Goal: Information Seeking & Learning: Learn about a topic

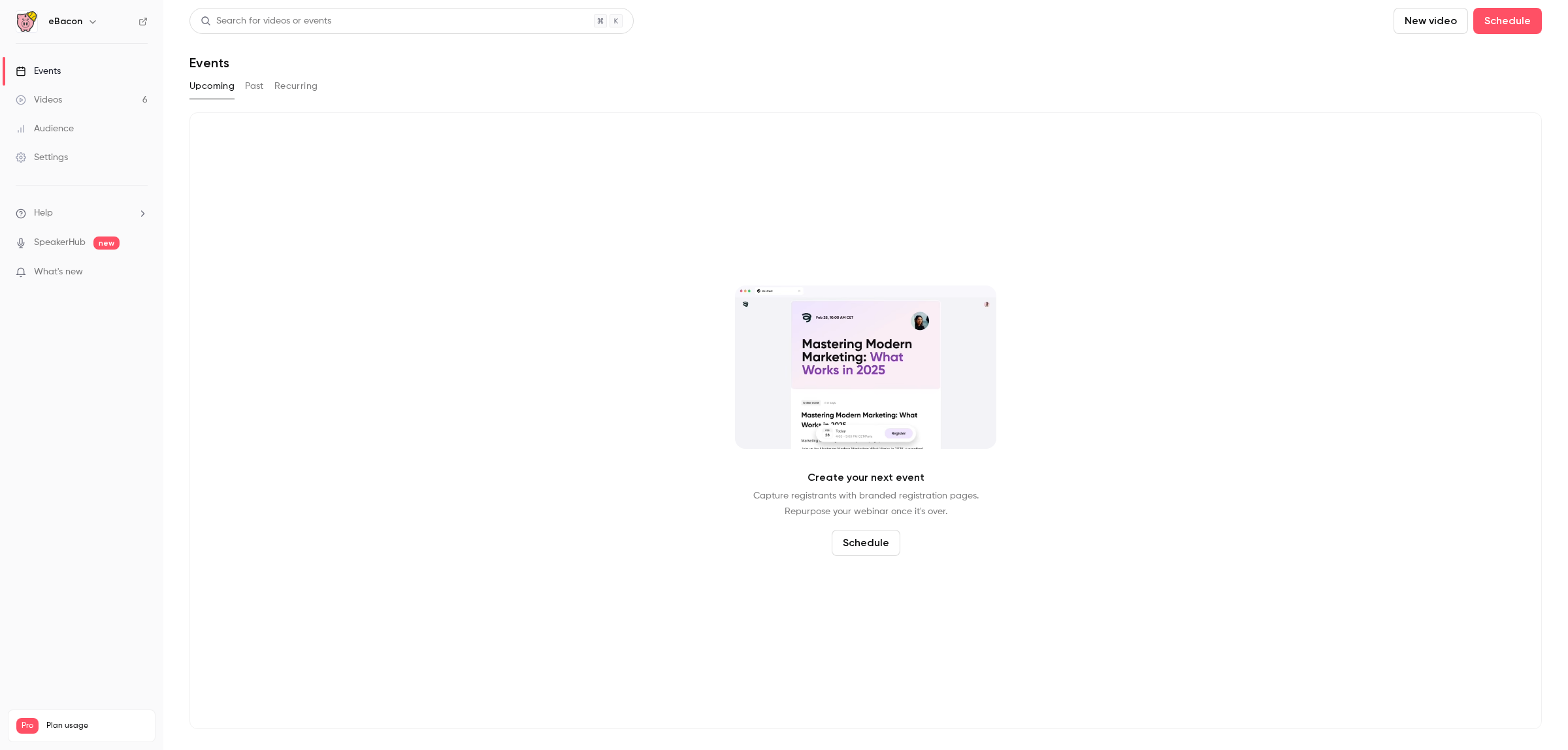
click at [256, 89] on button "Past" at bounding box center [255, 86] width 19 height 21
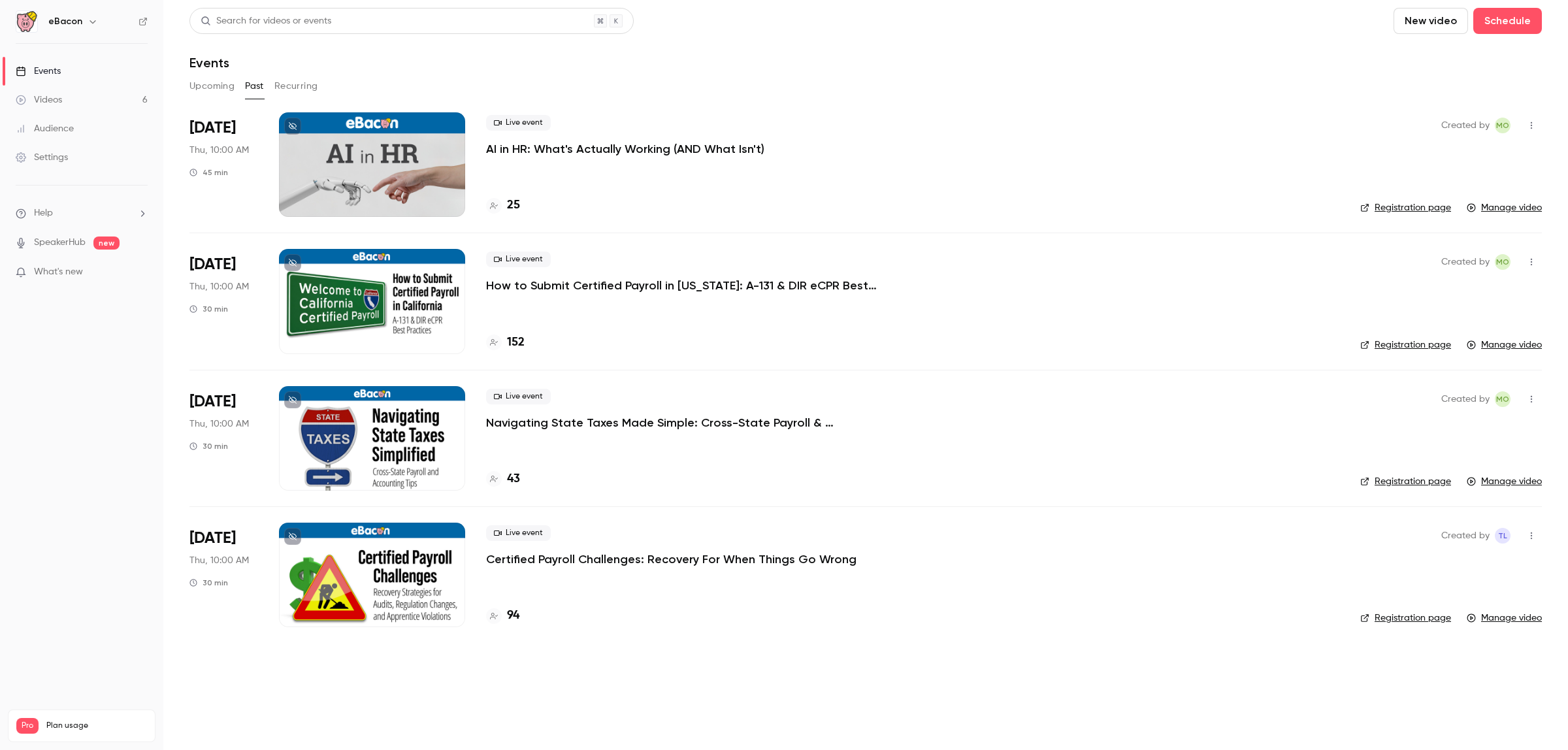
click at [526, 149] on p "AI in HR: What's Actually Working (AND What Isn't)" at bounding box center [626, 149] width 278 height 15
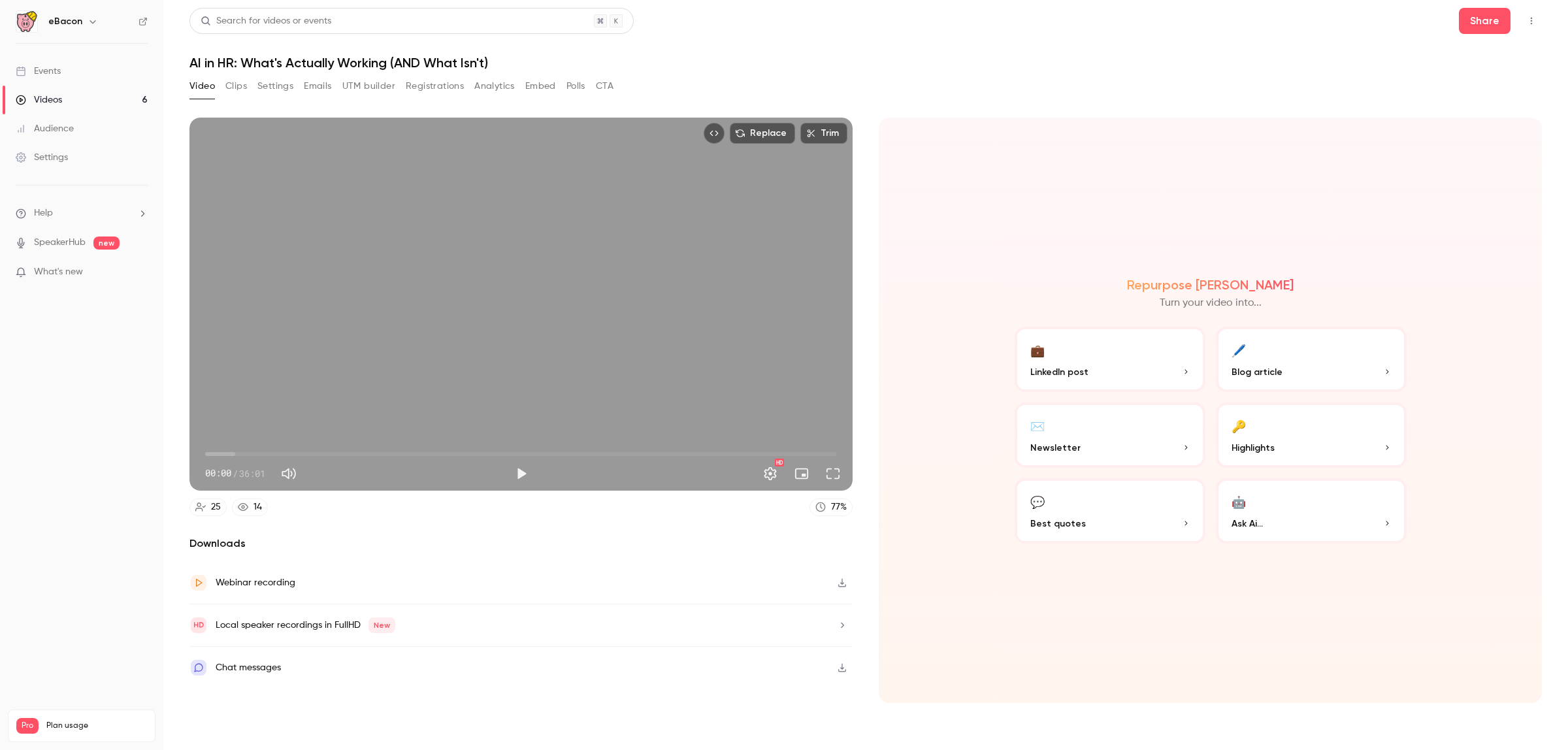
click at [482, 83] on button "Analytics" at bounding box center [495, 86] width 41 height 21
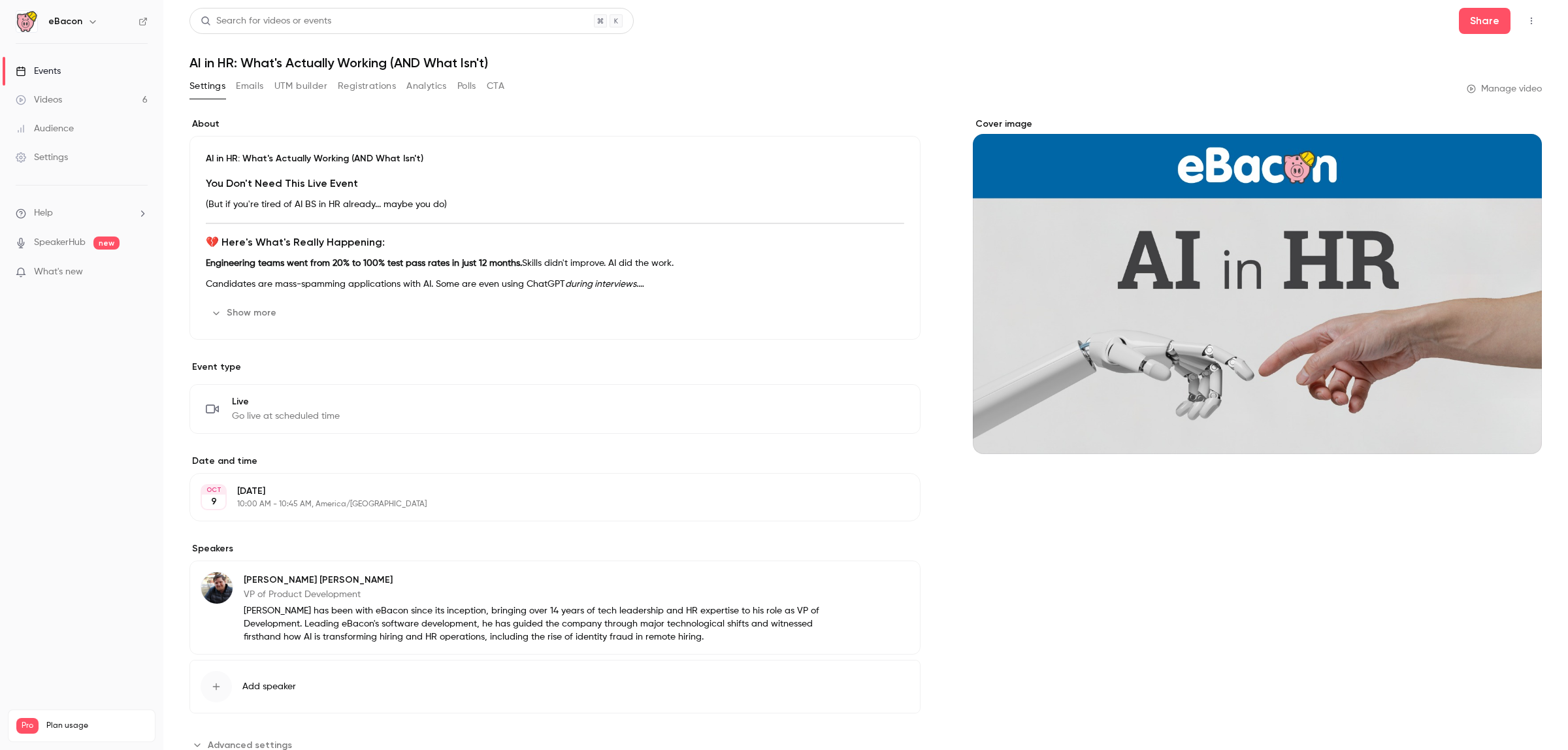
click at [413, 82] on button "Analytics" at bounding box center [427, 86] width 41 height 21
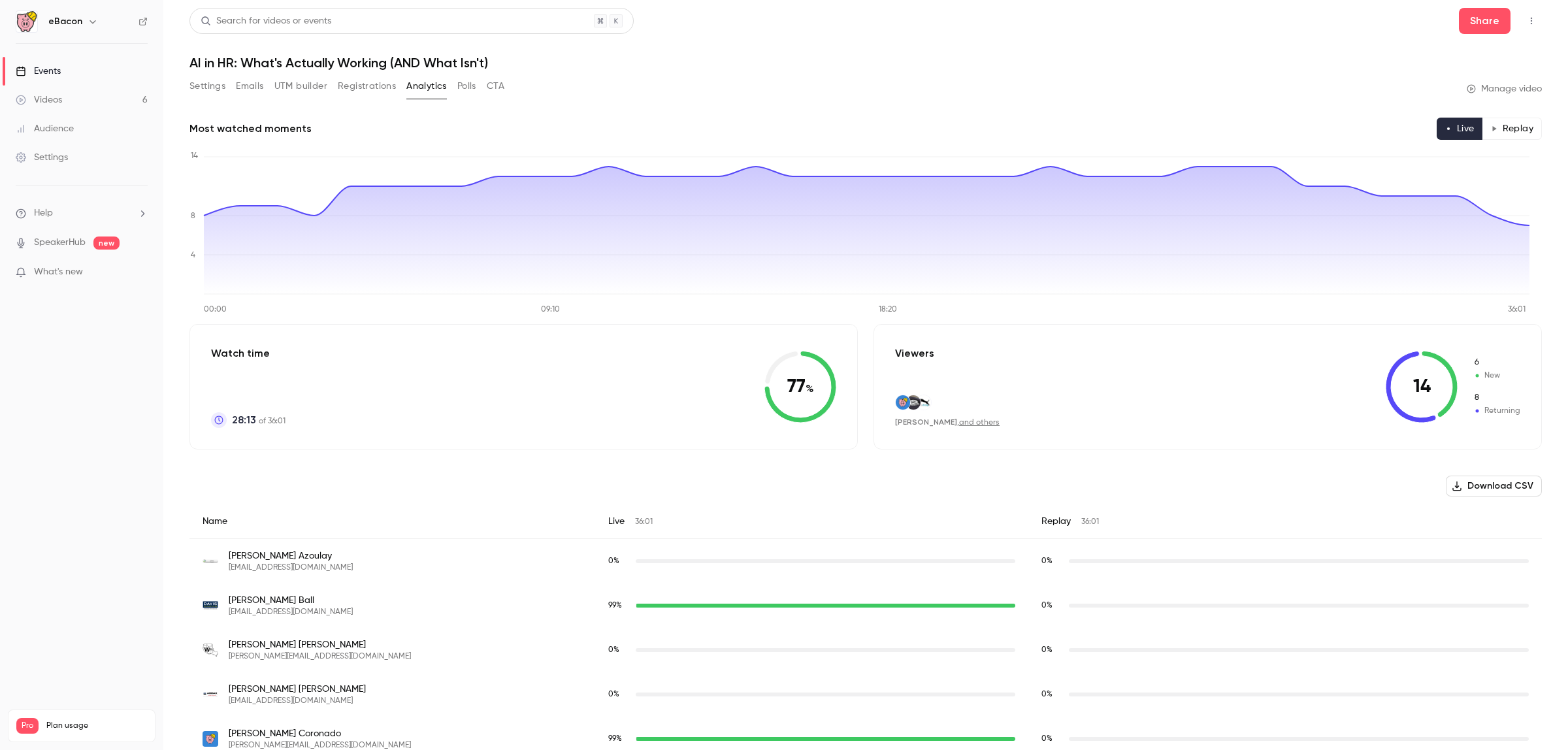
drag, startPoint x: 148, startPoint y: 510, endPoint x: 162, endPoint y: 553, distance: 45.2
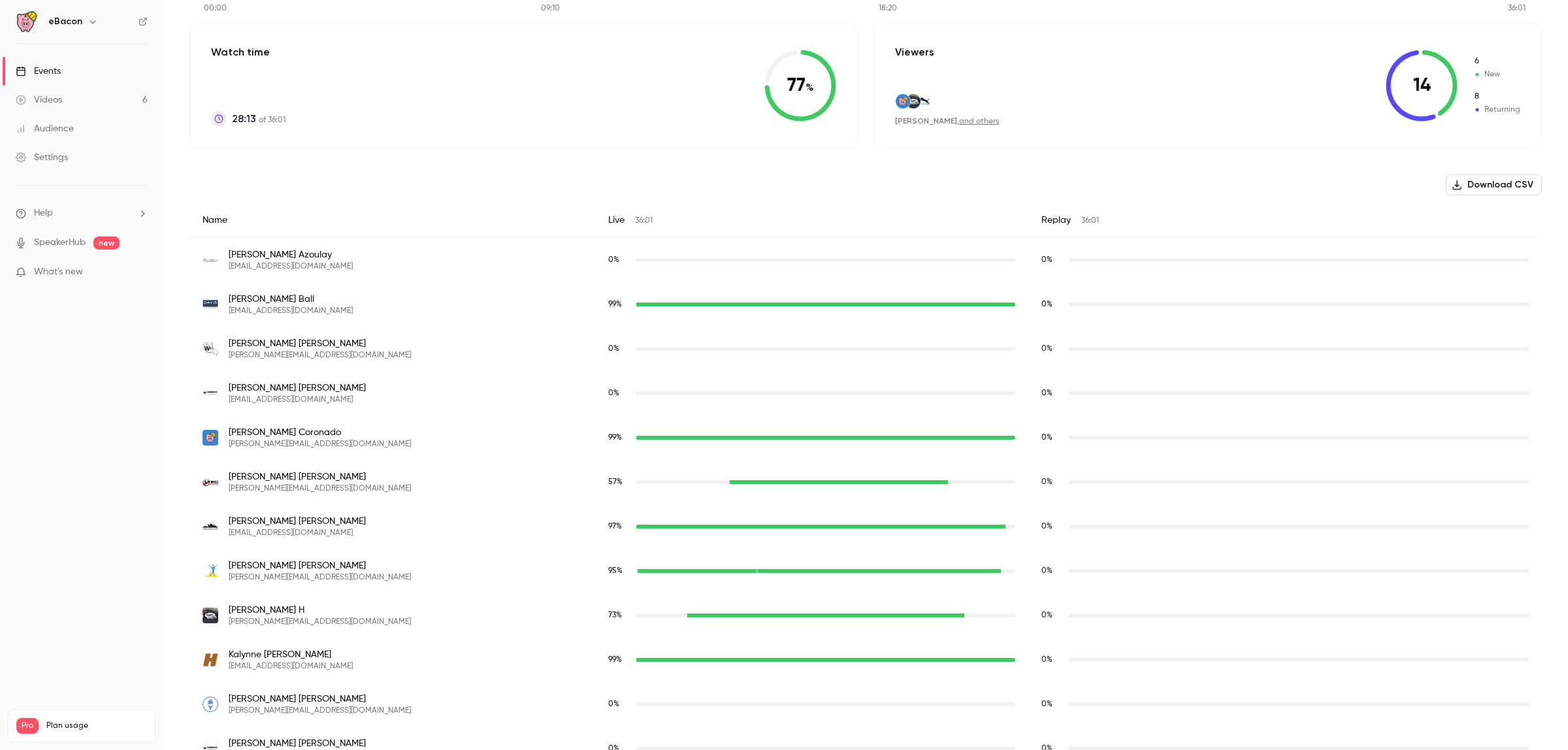
drag, startPoint x: 166, startPoint y: 541, endPoint x: 171, endPoint y: 574, distance: 33.4
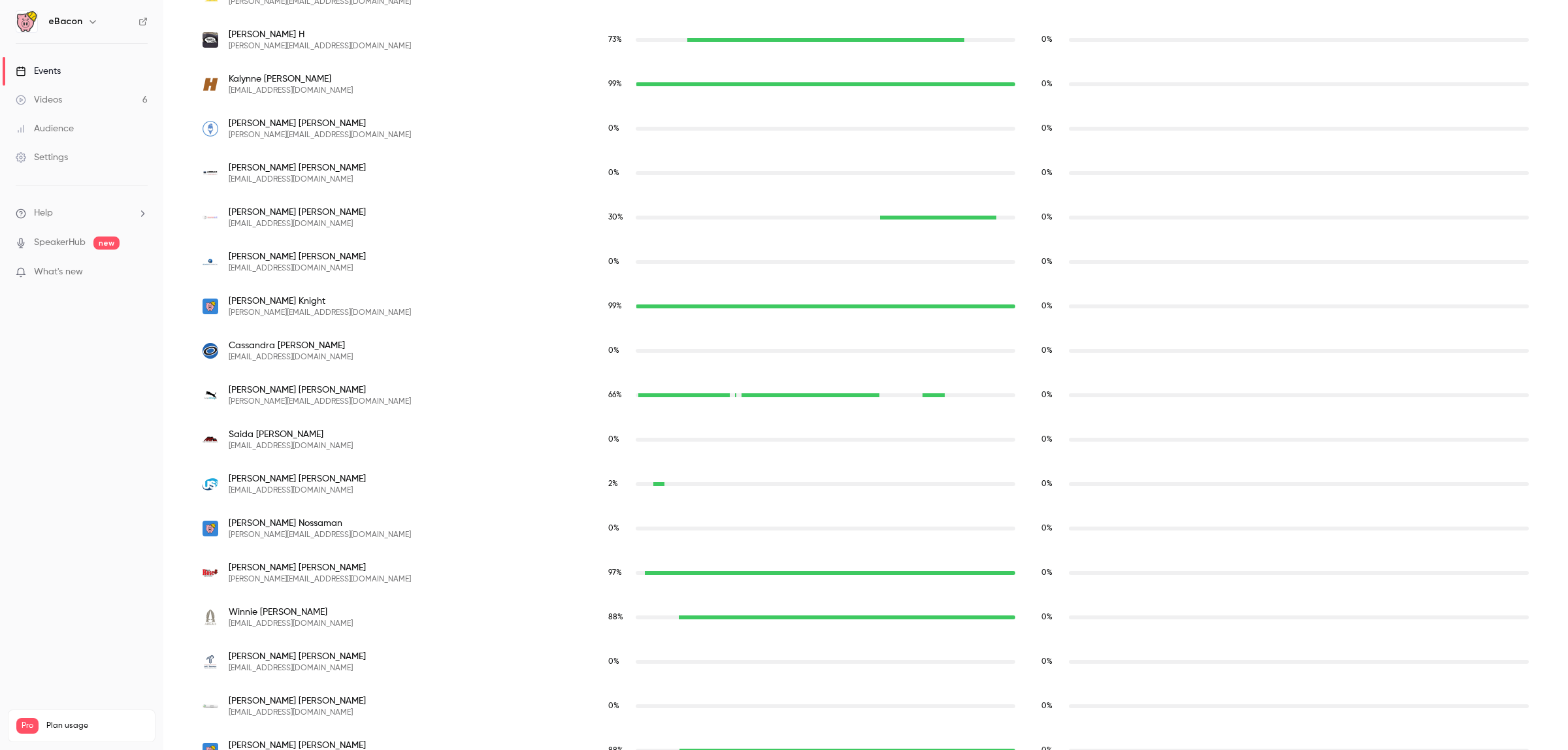
scroll to position [918, 0]
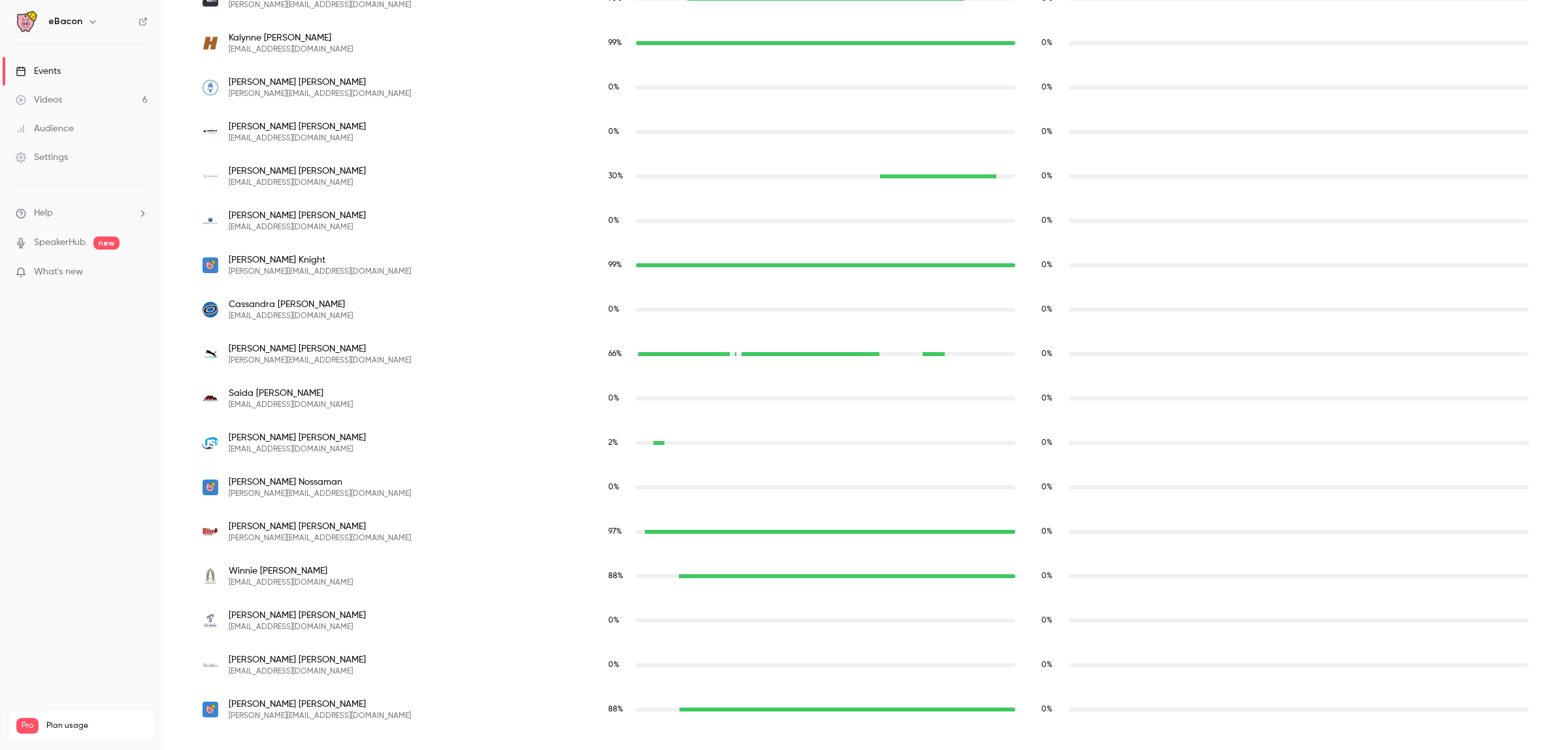
drag, startPoint x: 171, startPoint y: 572, endPoint x: 177, endPoint y: 631, distance: 59.3
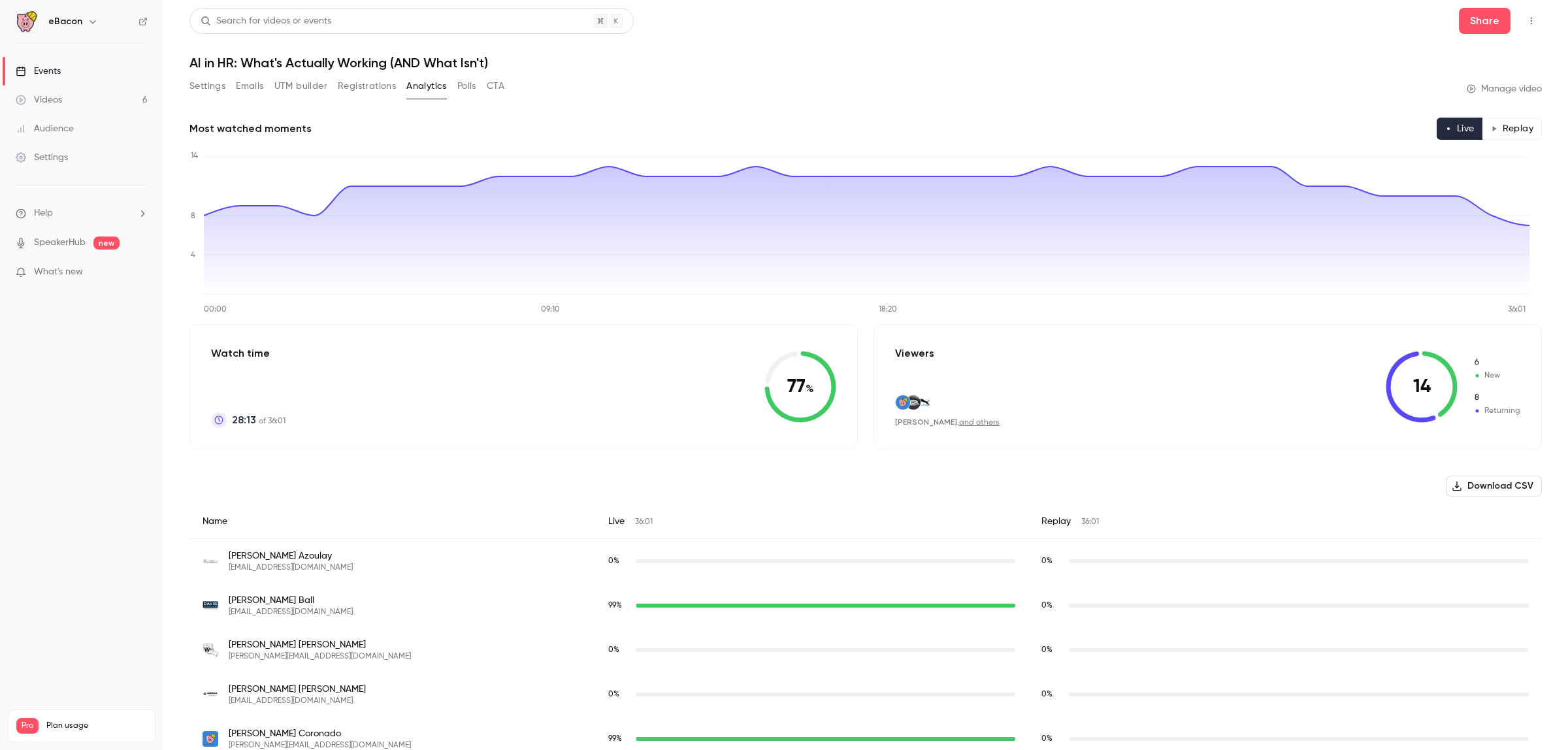
click at [469, 88] on button "Polls" at bounding box center [467, 86] width 19 height 21
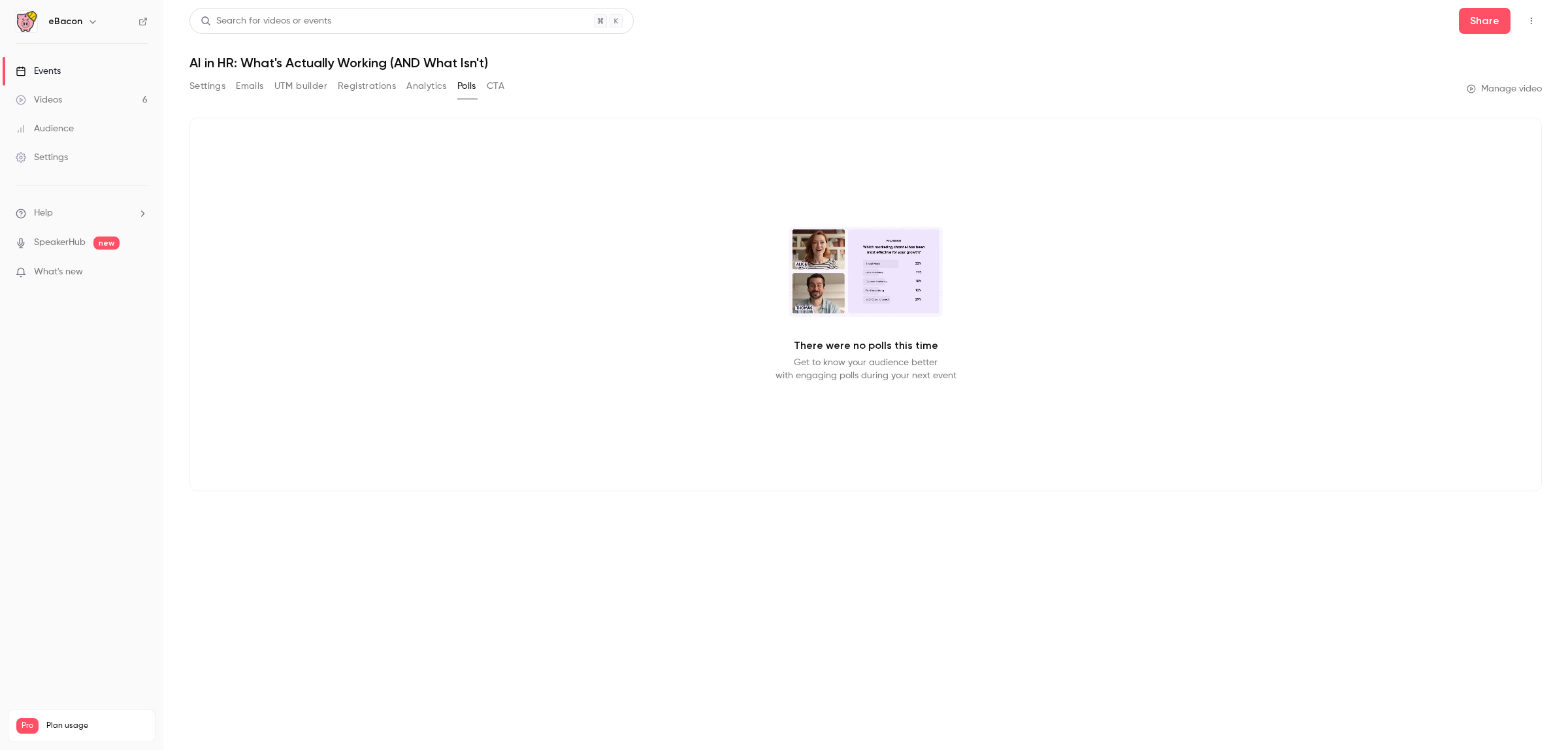
click at [430, 88] on button "Analytics" at bounding box center [427, 86] width 41 height 21
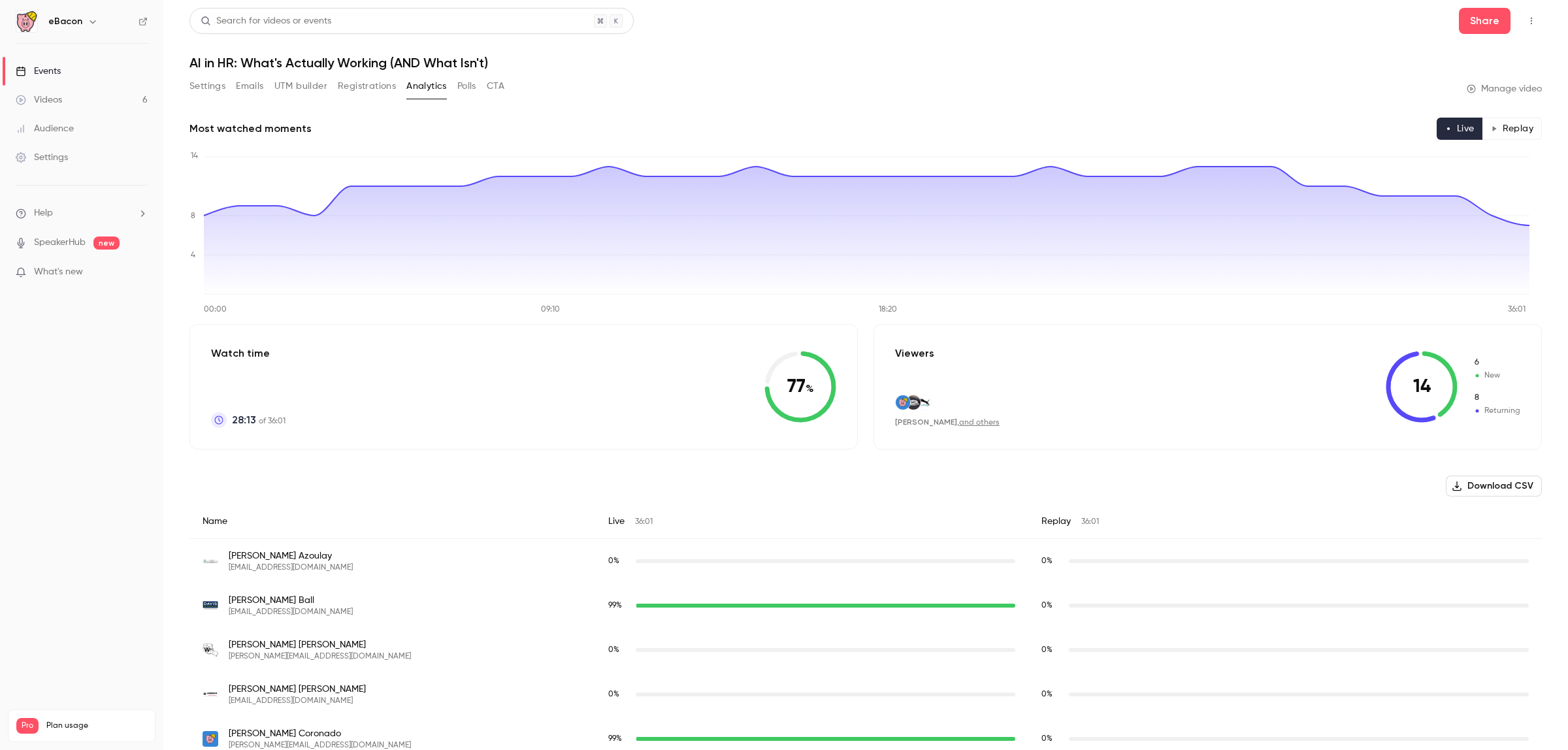
click at [501, 82] on button "CTA" at bounding box center [495, 86] width 18 height 21
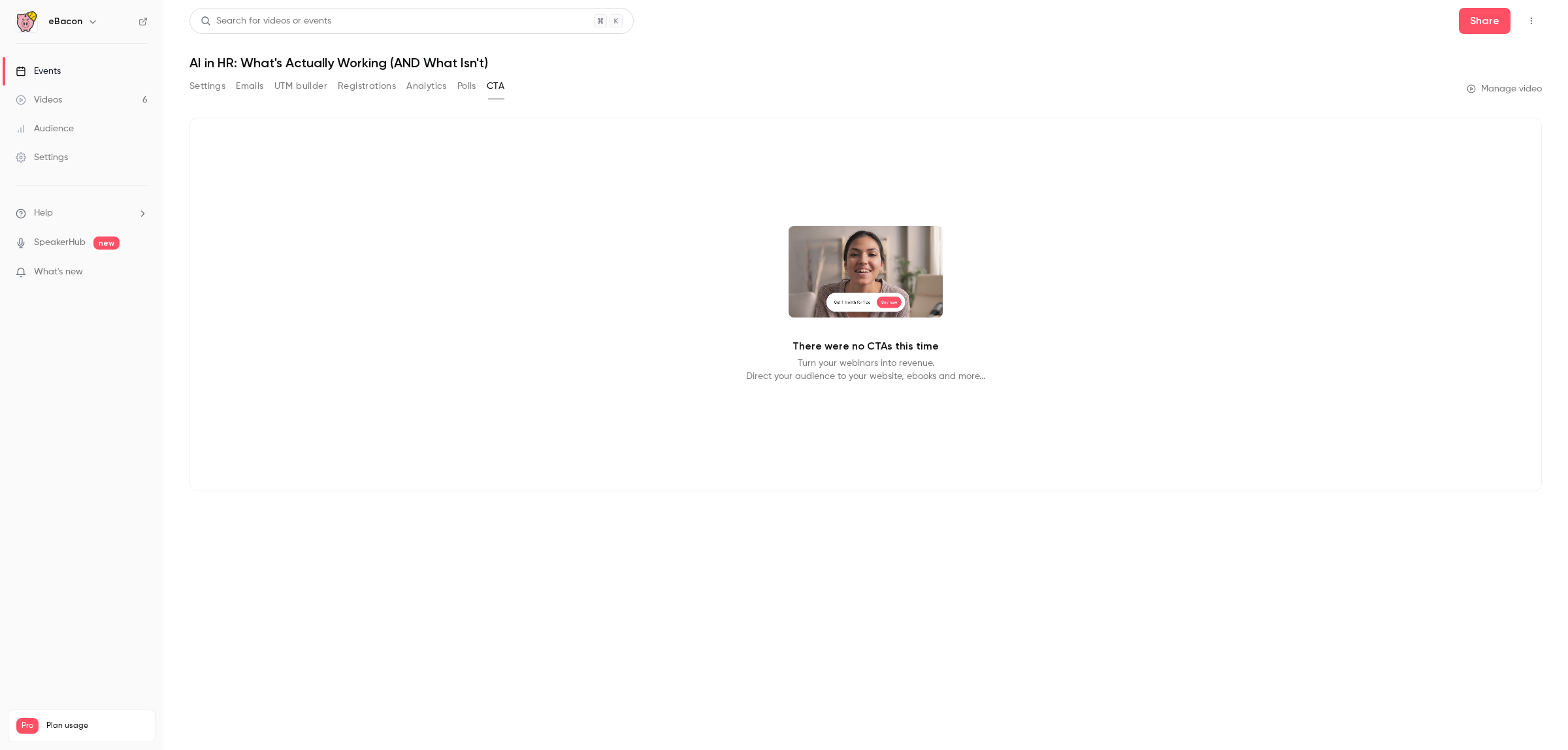
click at [214, 86] on button "Settings" at bounding box center [207, 86] width 36 height 21
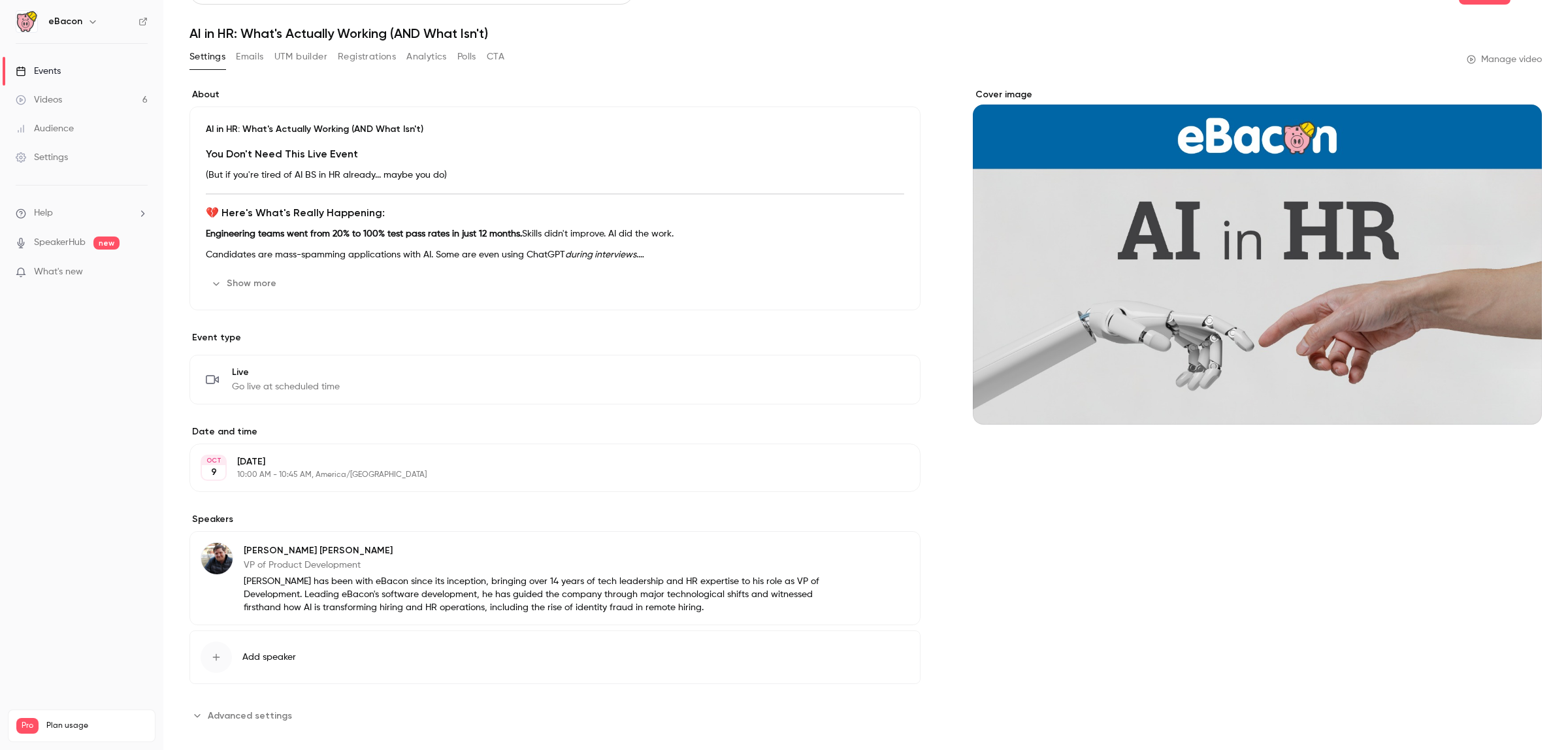
scroll to position [46, 0]
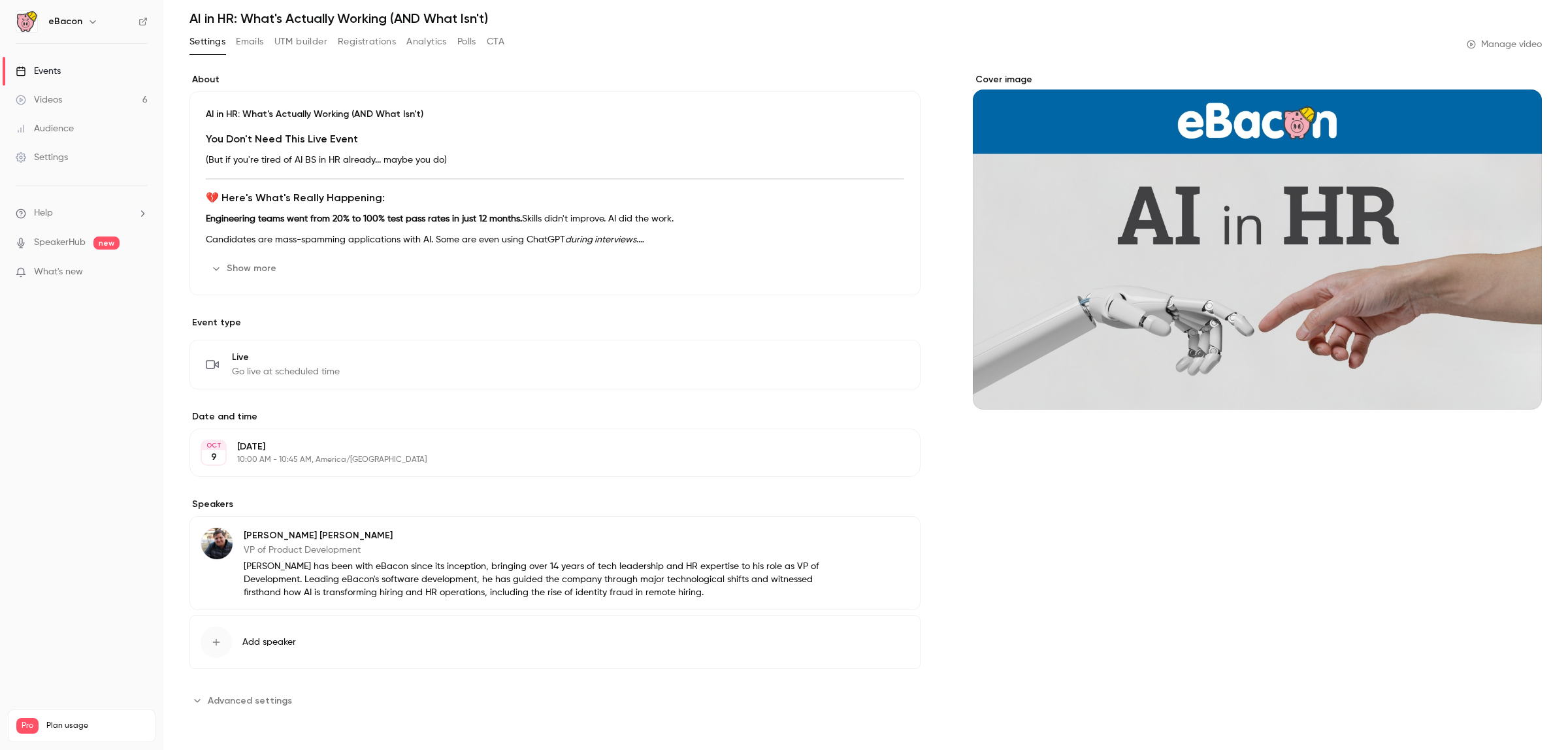
drag, startPoint x: 260, startPoint y: 43, endPoint x: 322, endPoint y: 50, distance: 62.4
click at [260, 44] on button "Emails" at bounding box center [250, 42] width 27 height 21
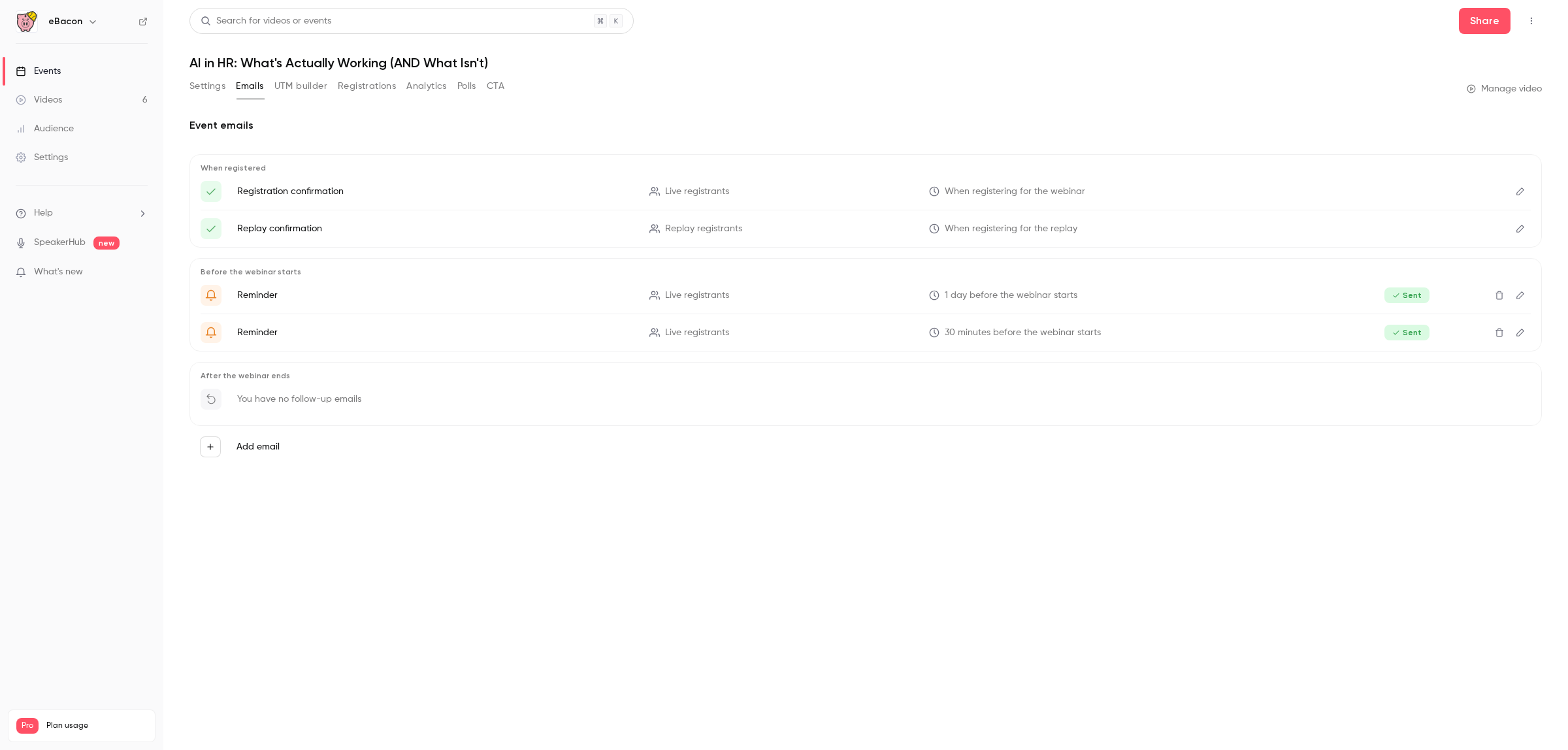
click at [423, 85] on button "Analytics" at bounding box center [427, 86] width 41 height 21
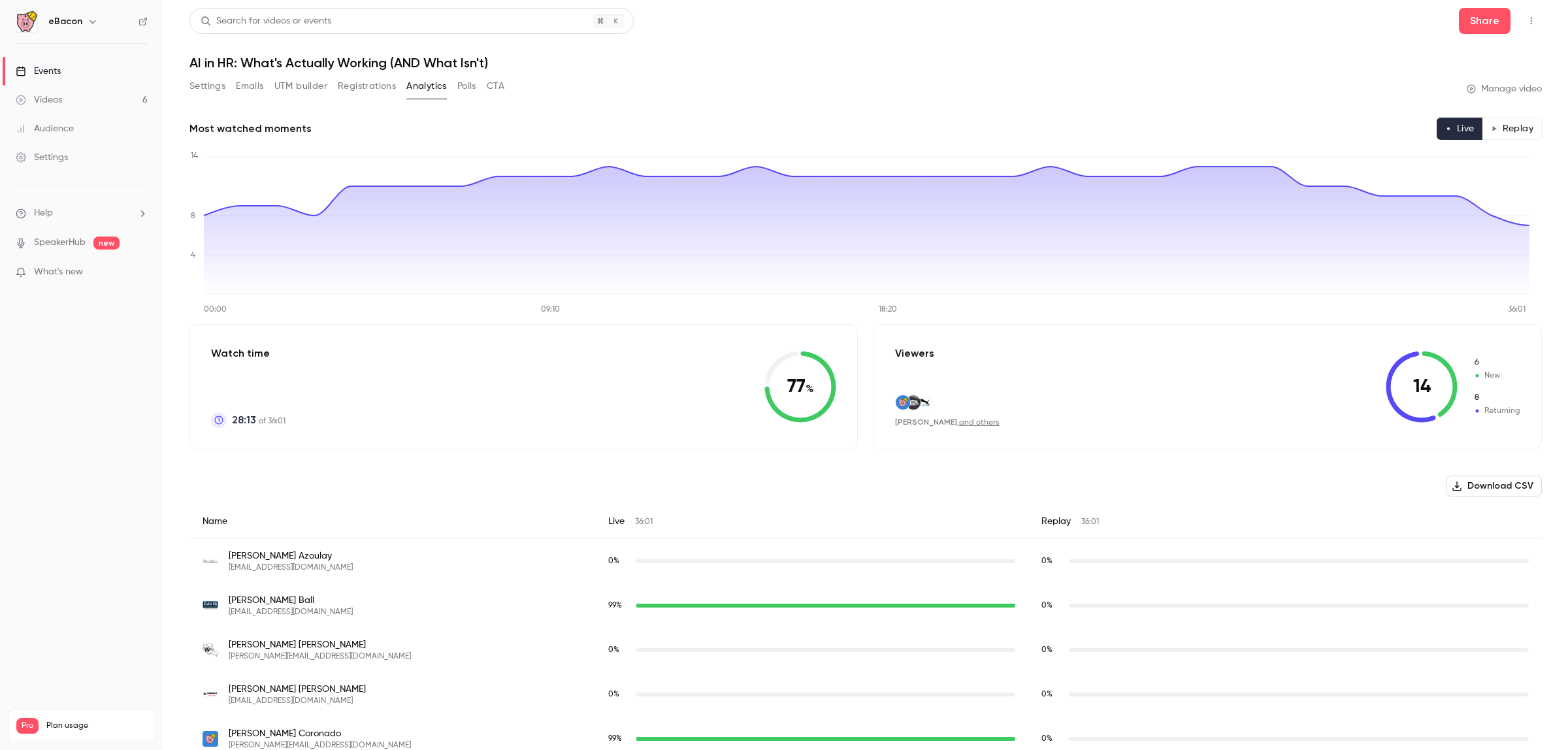
click at [101, 100] on link "Videos 6" at bounding box center [81, 100] width 163 height 29
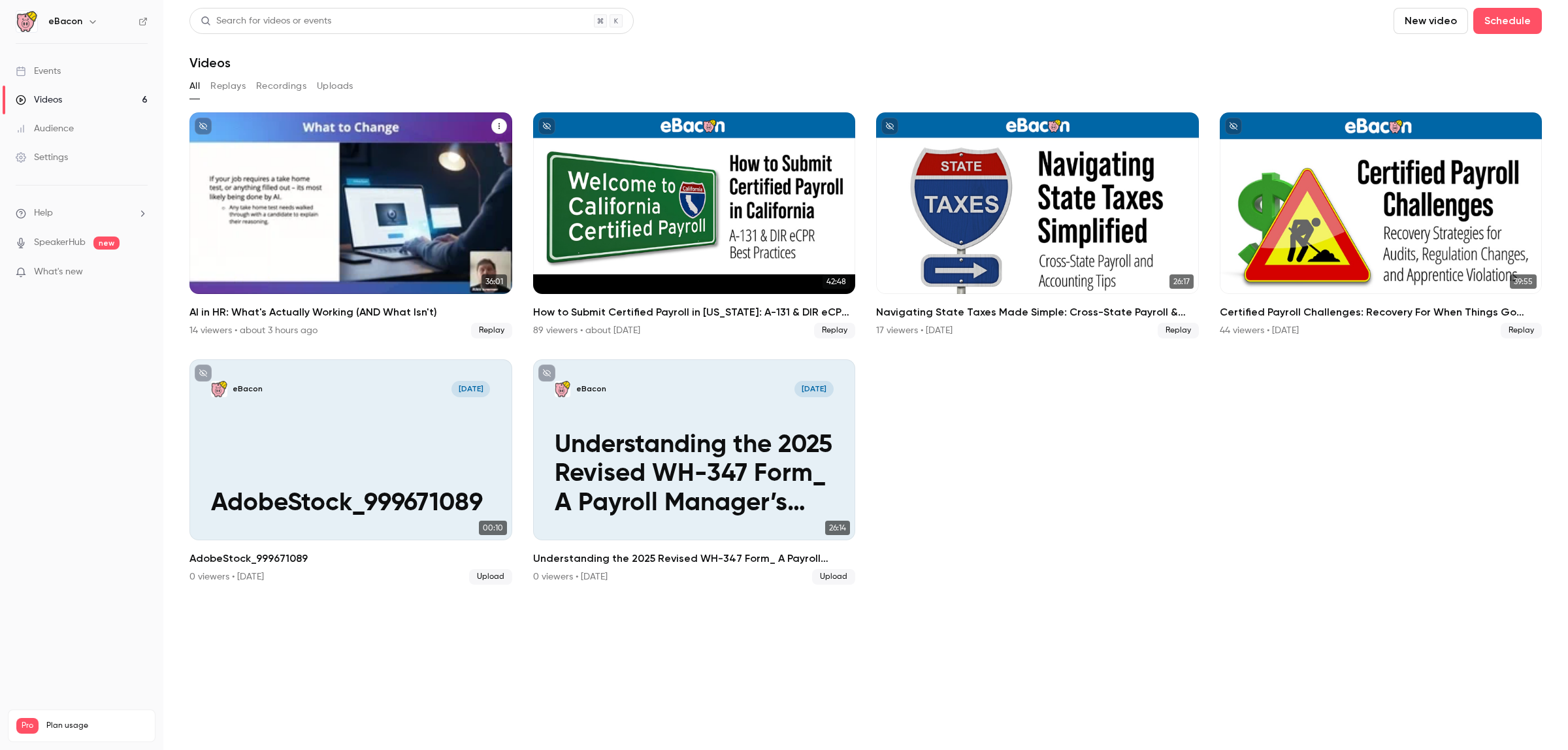
click at [336, 216] on div "AI in HR: What's Actually Working (AND What Isn't)" at bounding box center [351, 203] width 323 height 182
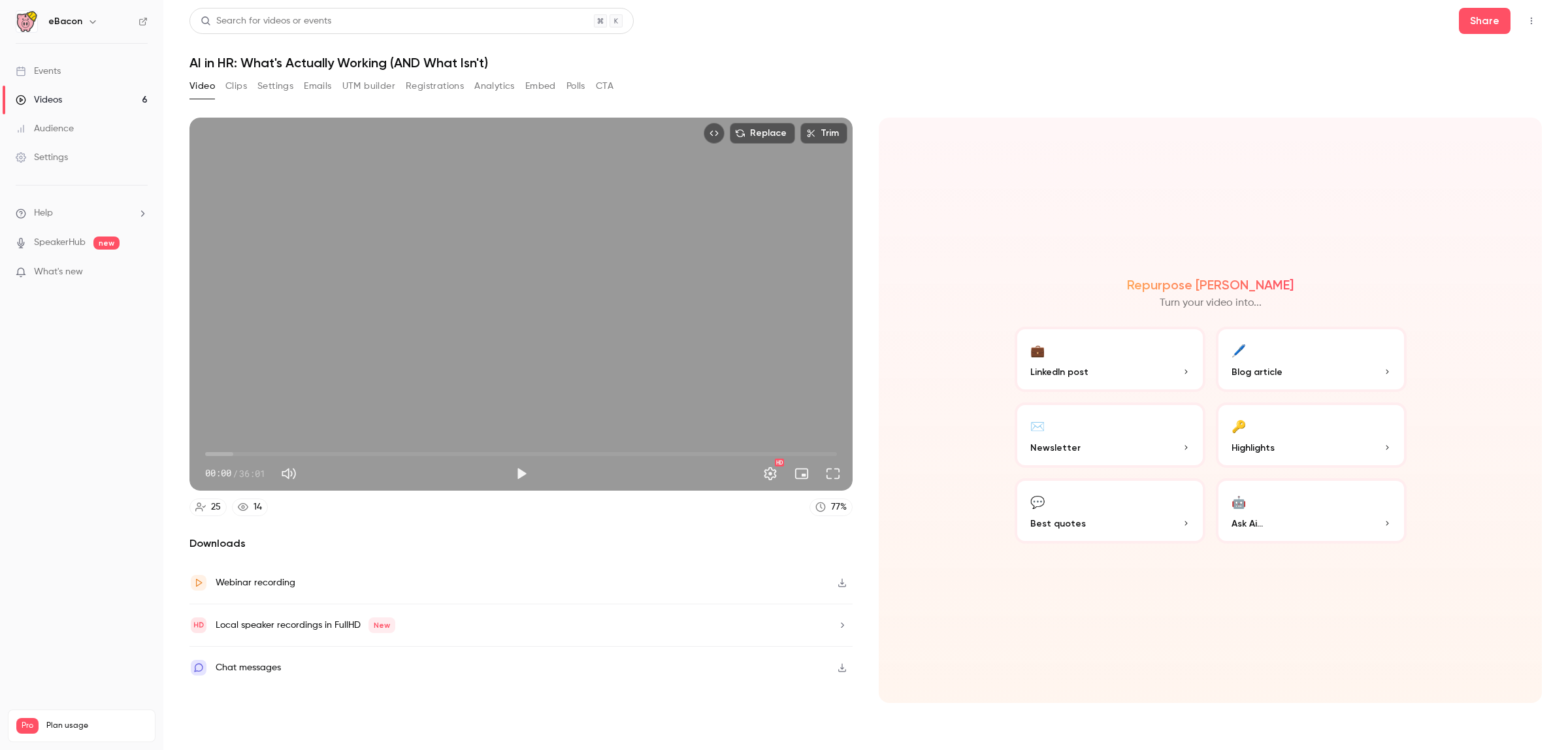
click at [485, 674] on div "Chat messages" at bounding box center [520, 668] width 663 height 42
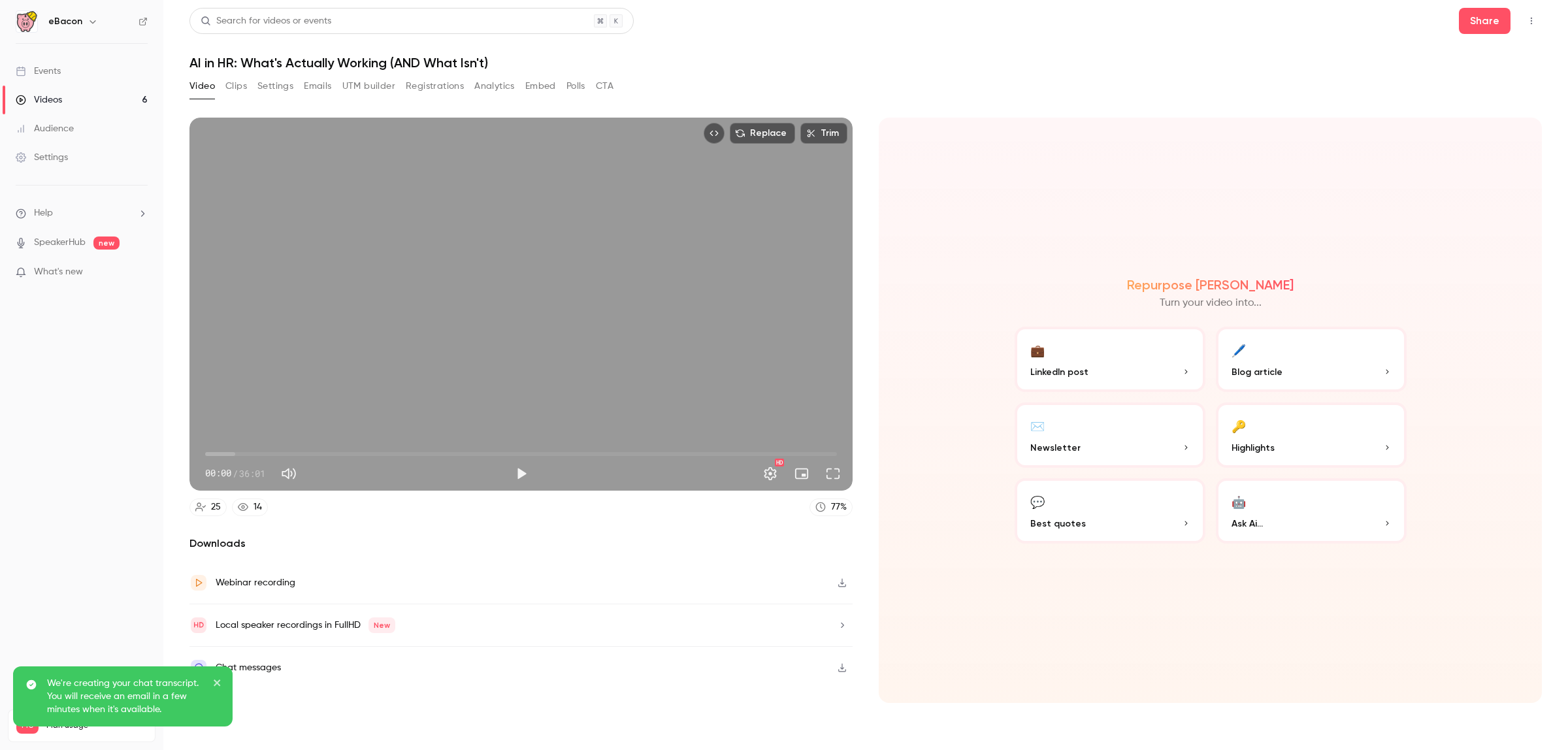
click at [1315, 498] on button "🤖 Ask Ai..." at bounding box center [1311, 510] width 191 height 65
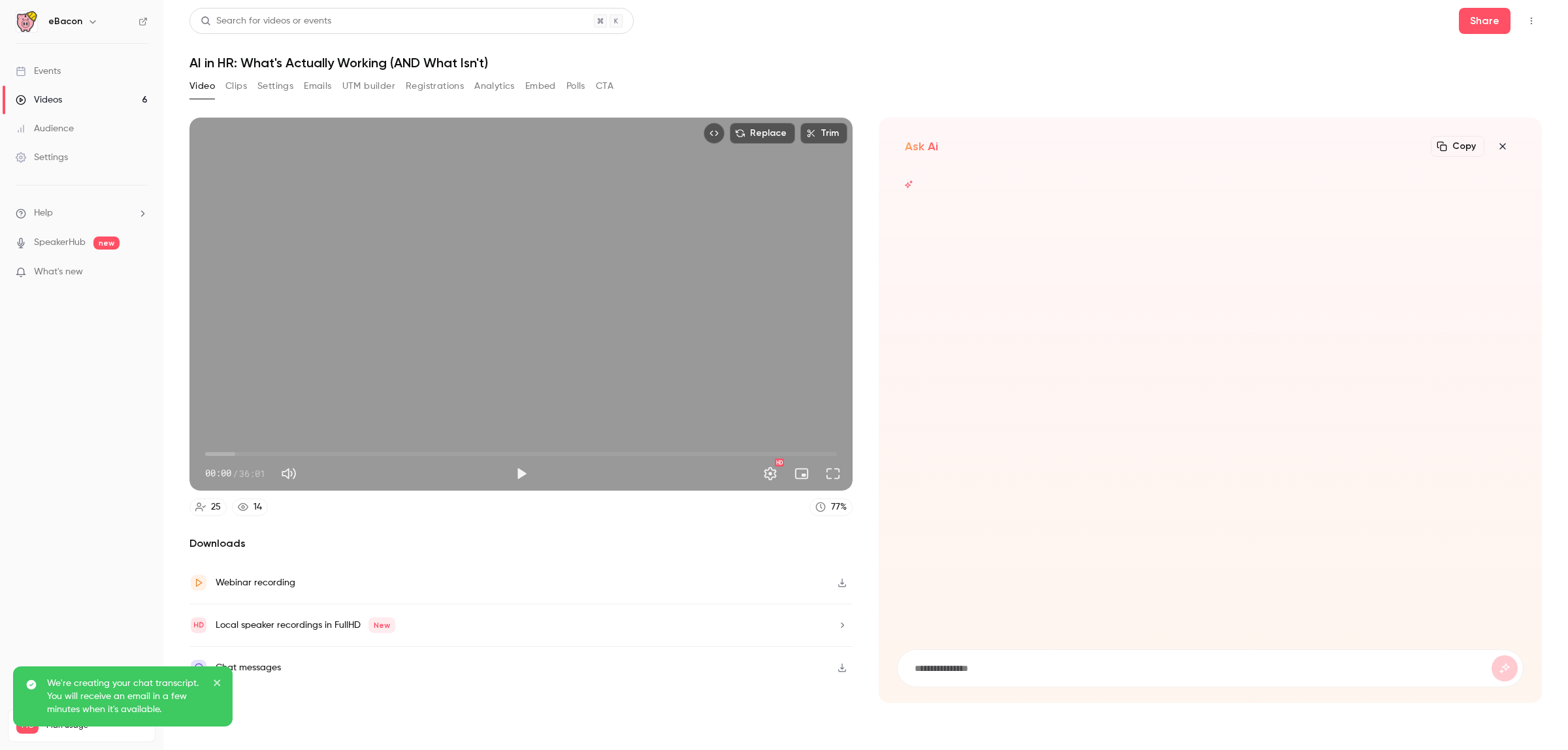
click at [1013, 677] on form at bounding box center [1210, 668] width 626 height 37
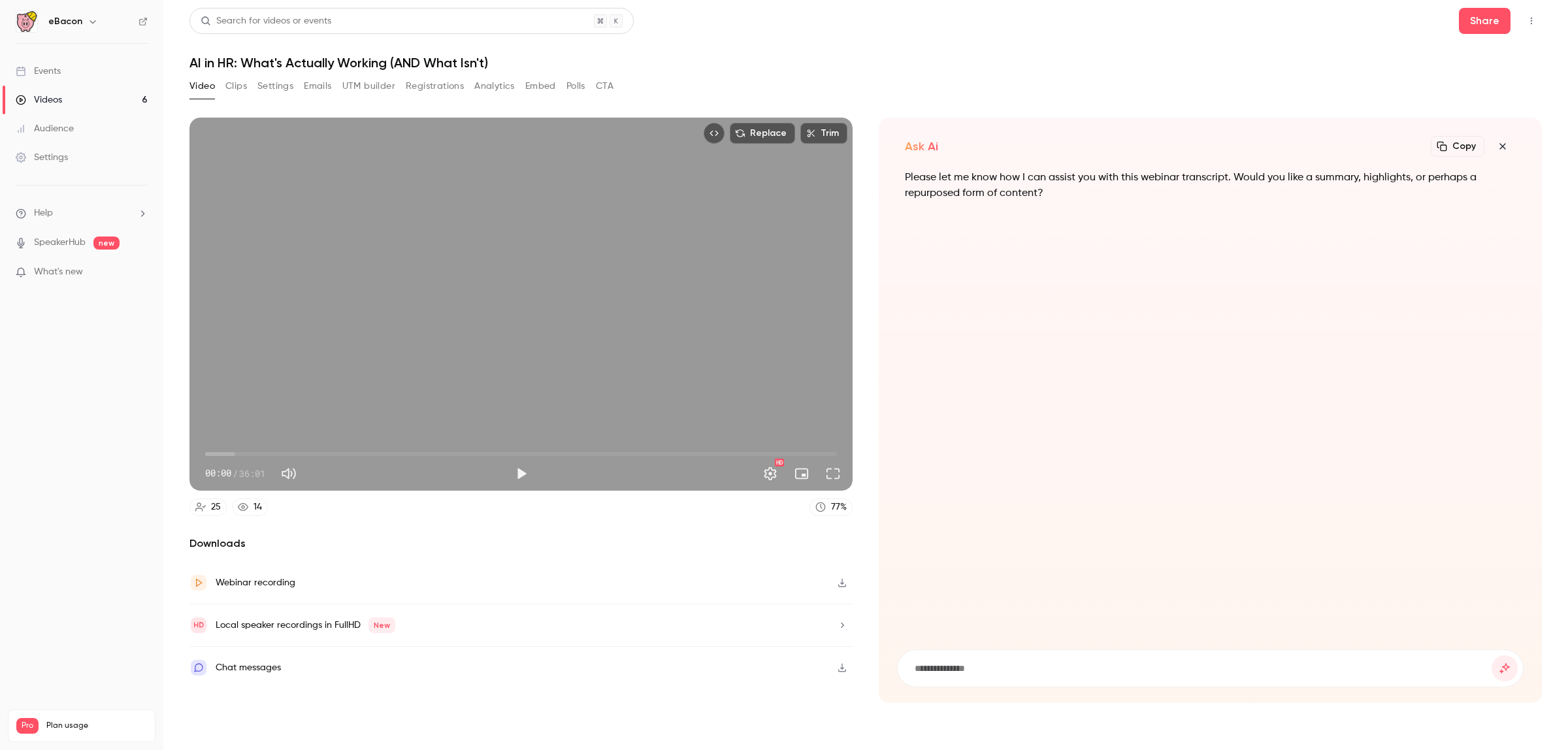
click at [958, 667] on input at bounding box center [1202, 668] width 578 height 14
type input "**********"
click at [1492, 656] on button "submit" at bounding box center [1504, 668] width 26 height 26
click at [236, 672] on div "Chat messages" at bounding box center [248, 668] width 65 height 15
drag, startPoint x: 443, startPoint y: 82, endPoint x: 475, endPoint y: 79, distance: 32.1
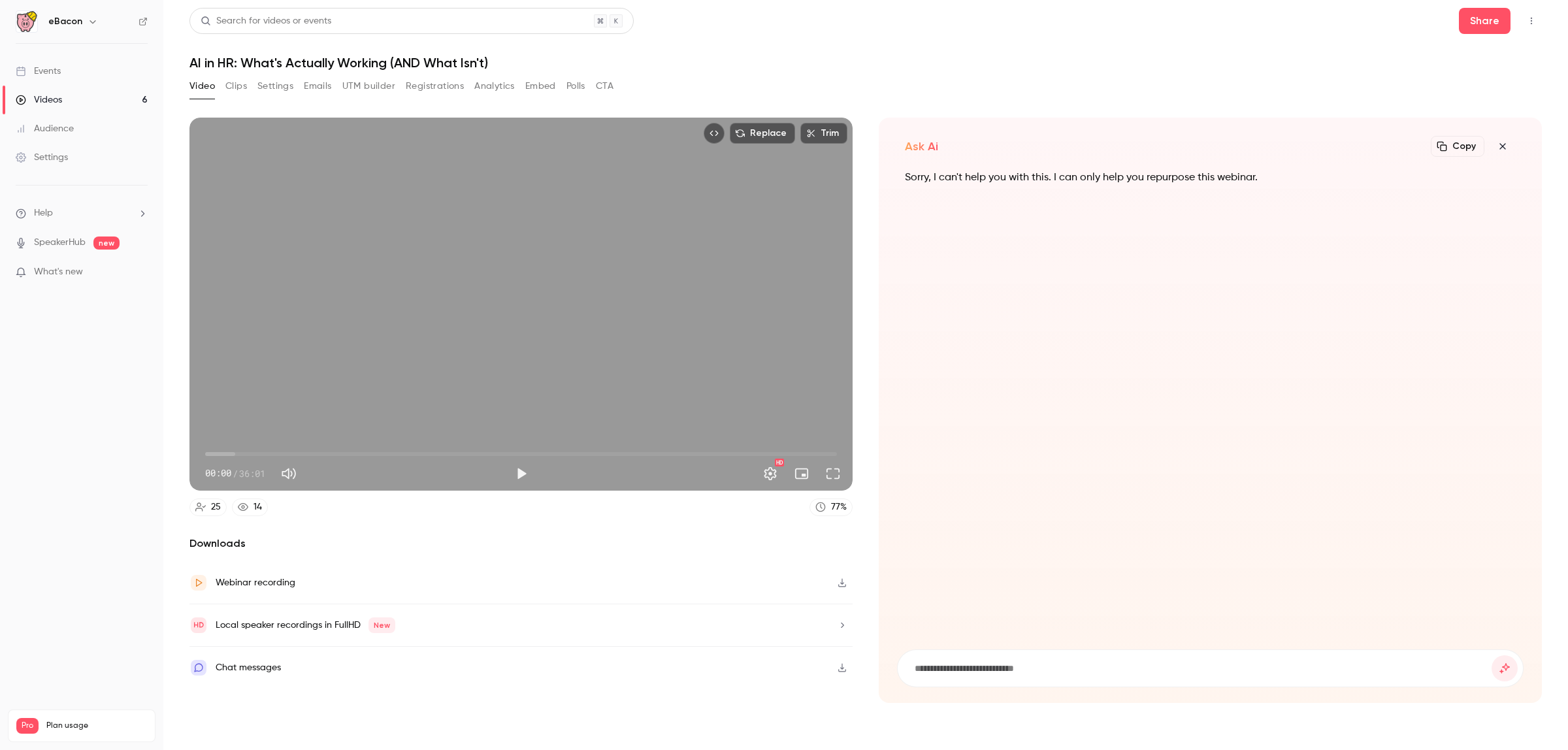
click at [444, 84] on button "Registrations" at bounding box center [435, 86] width 58 height 21
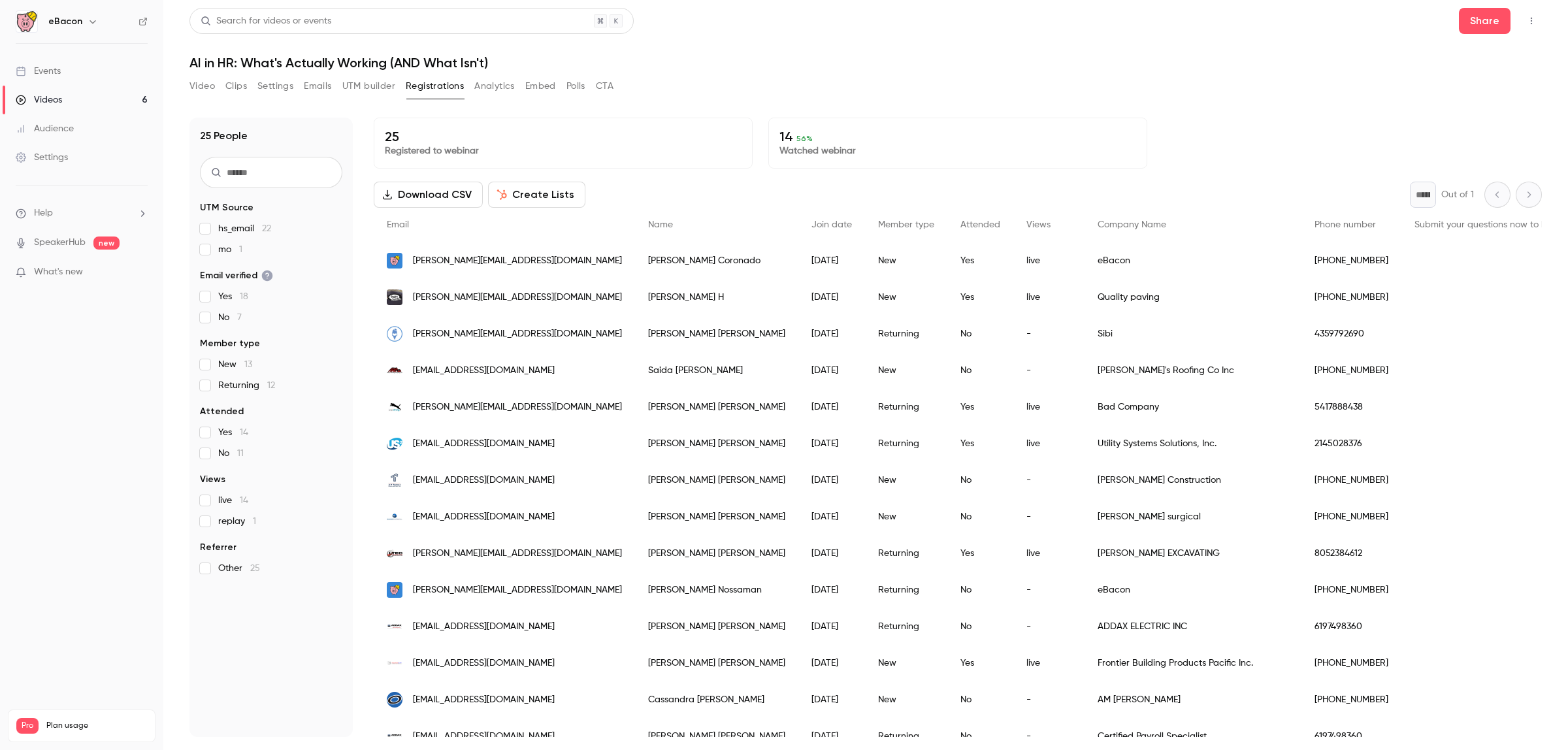
click at [226, 253] on span "mo 1" at bounding box center [230, 249] width 24 height 13
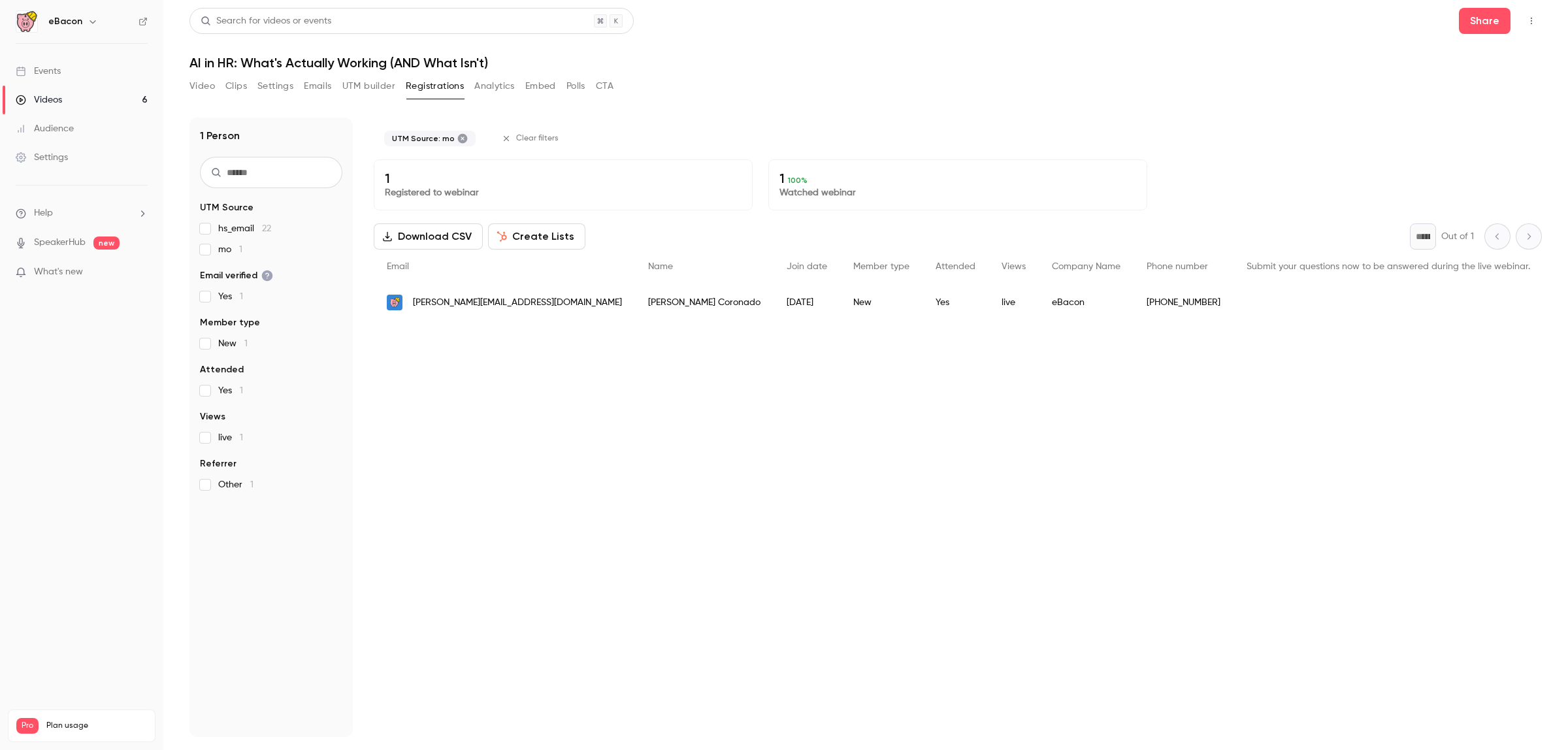
click at [226, 246] on span "mo 1" at bounding box center [230, 249] width 24 height 13
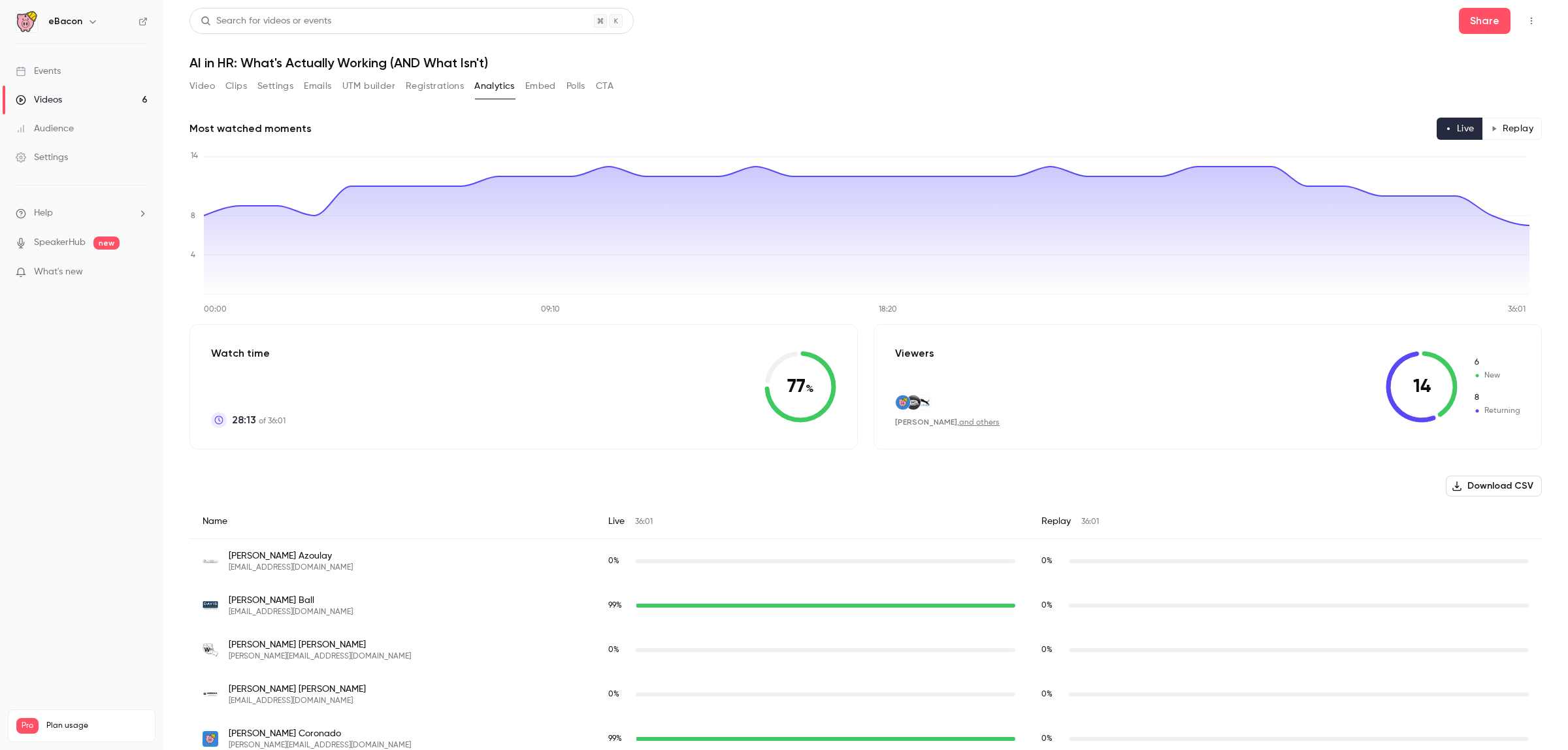
click at [369, 88] on button "UTM builder" at bounding box center [368, 86] width 53 height 21
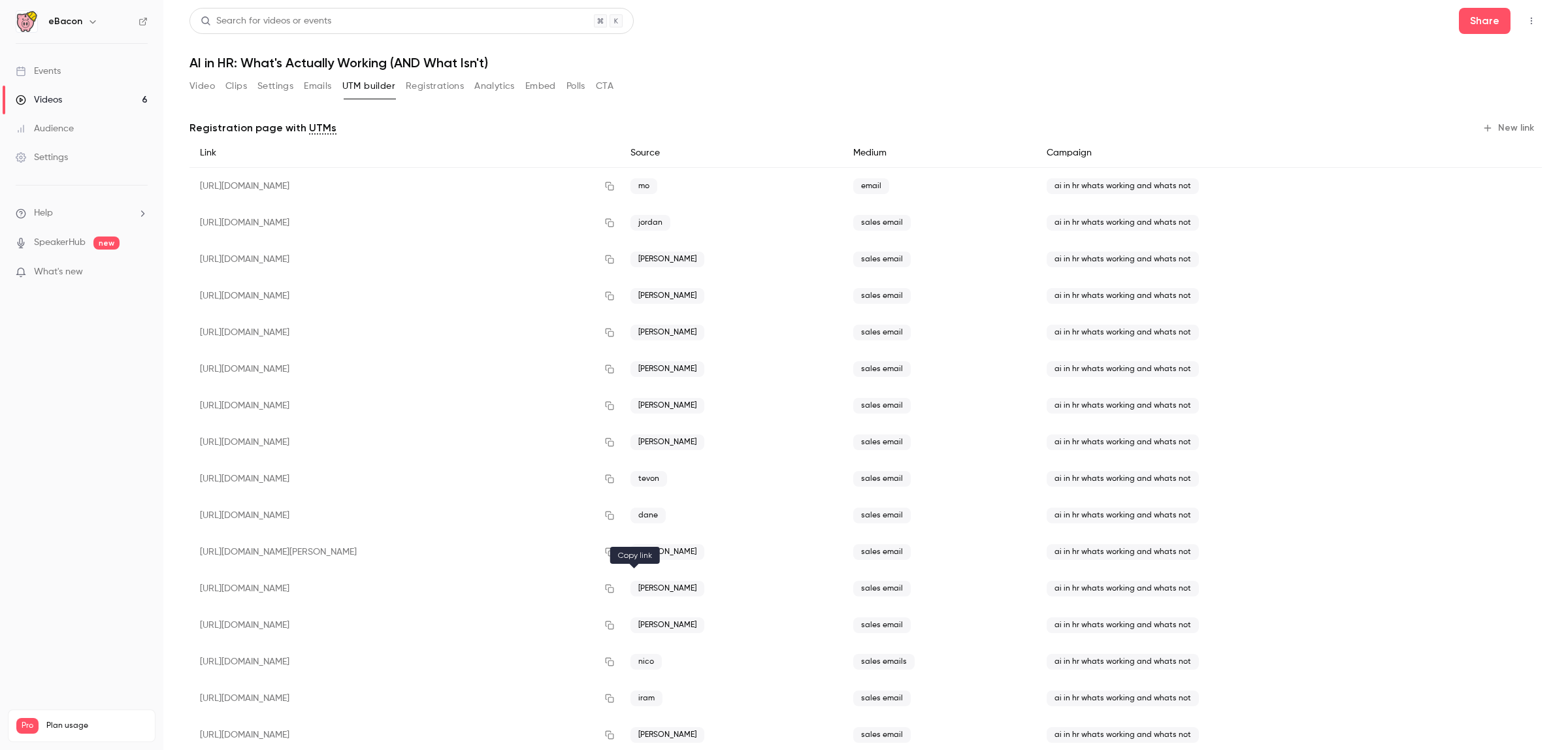
click at [620, 589] on button "button" at bounding box center [610, 589] width 21 height 21
click at [614, 336] on icon "button" at bounding box center [610, 333] width 8 height 8
click at [615, 223] on icon "button" at bounding box center [610, 223] width 10 height 9
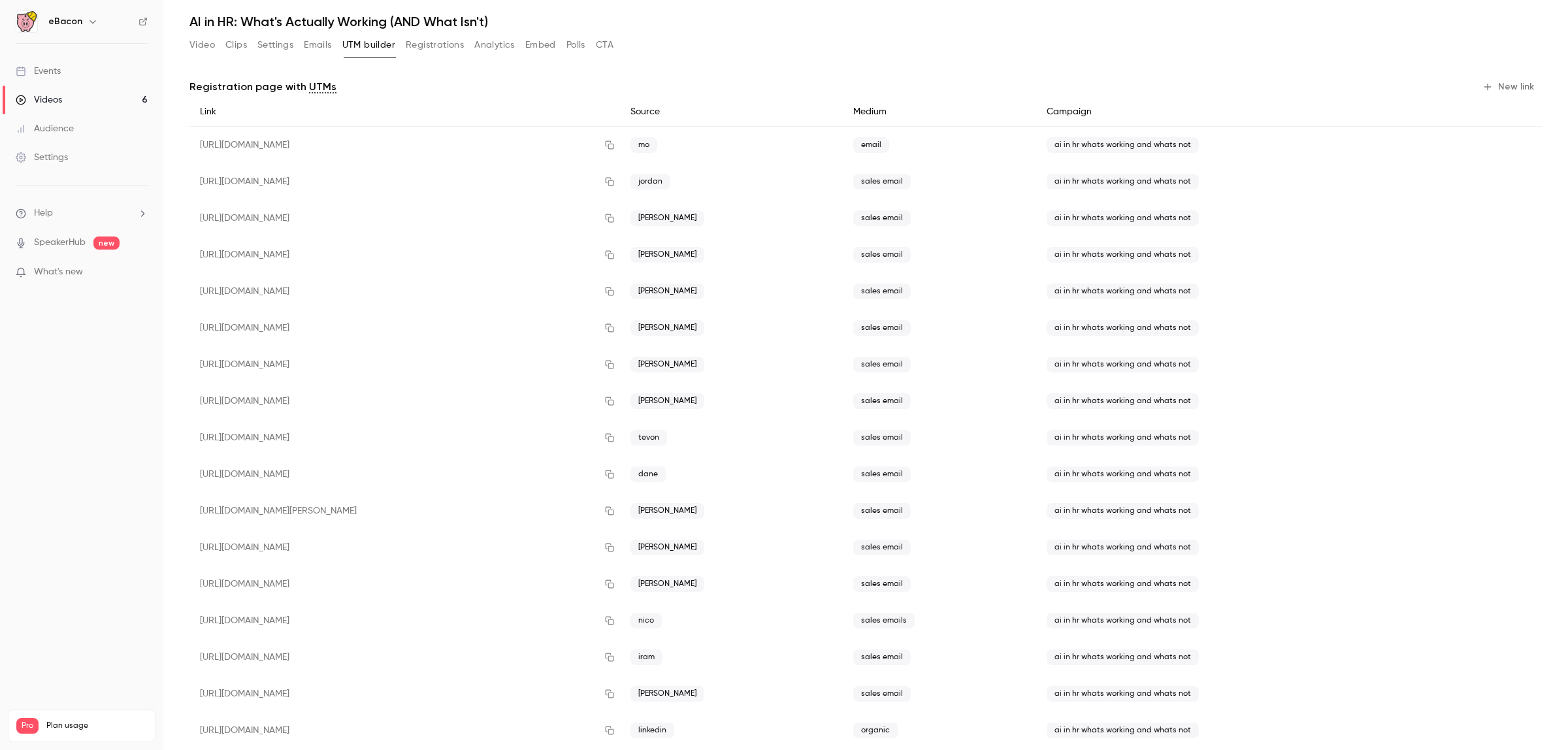
scroll to position [60, 0]
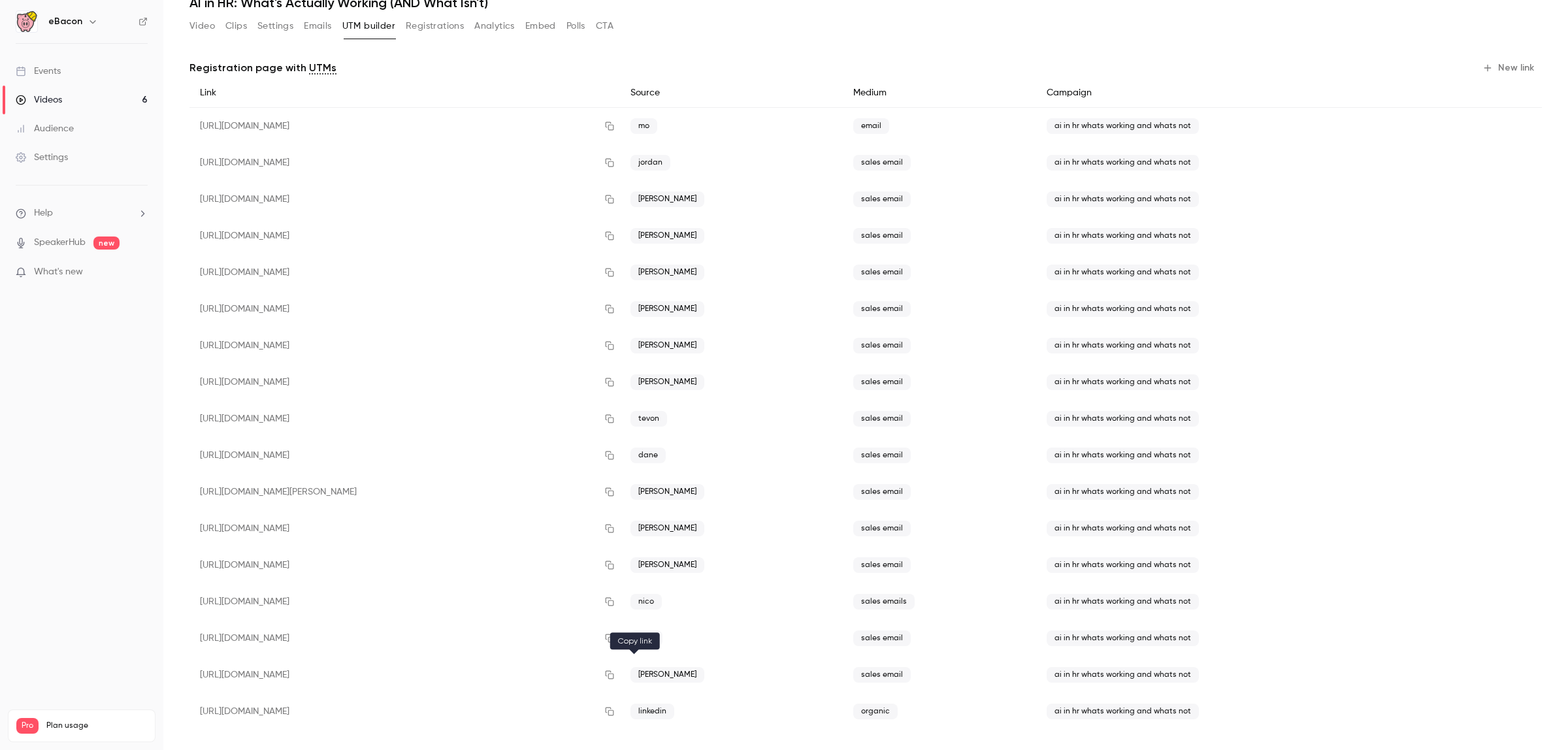
click at [615, 674] on icon "button" at bounding box center [610, 675] width 10 height 9
click at [615, 493] on icon "button" at bounding box center [610, 492] width 10 height 9
click at [620, 193] on button "button" at bounding box center [610, 199] width 21 height 21
click at [615, 239] on icon "button" at bounding box center [610, 235] width 10 height 9
click at [615, 306] on icon "button" at bounding box center [610, 309] width 10 height 9
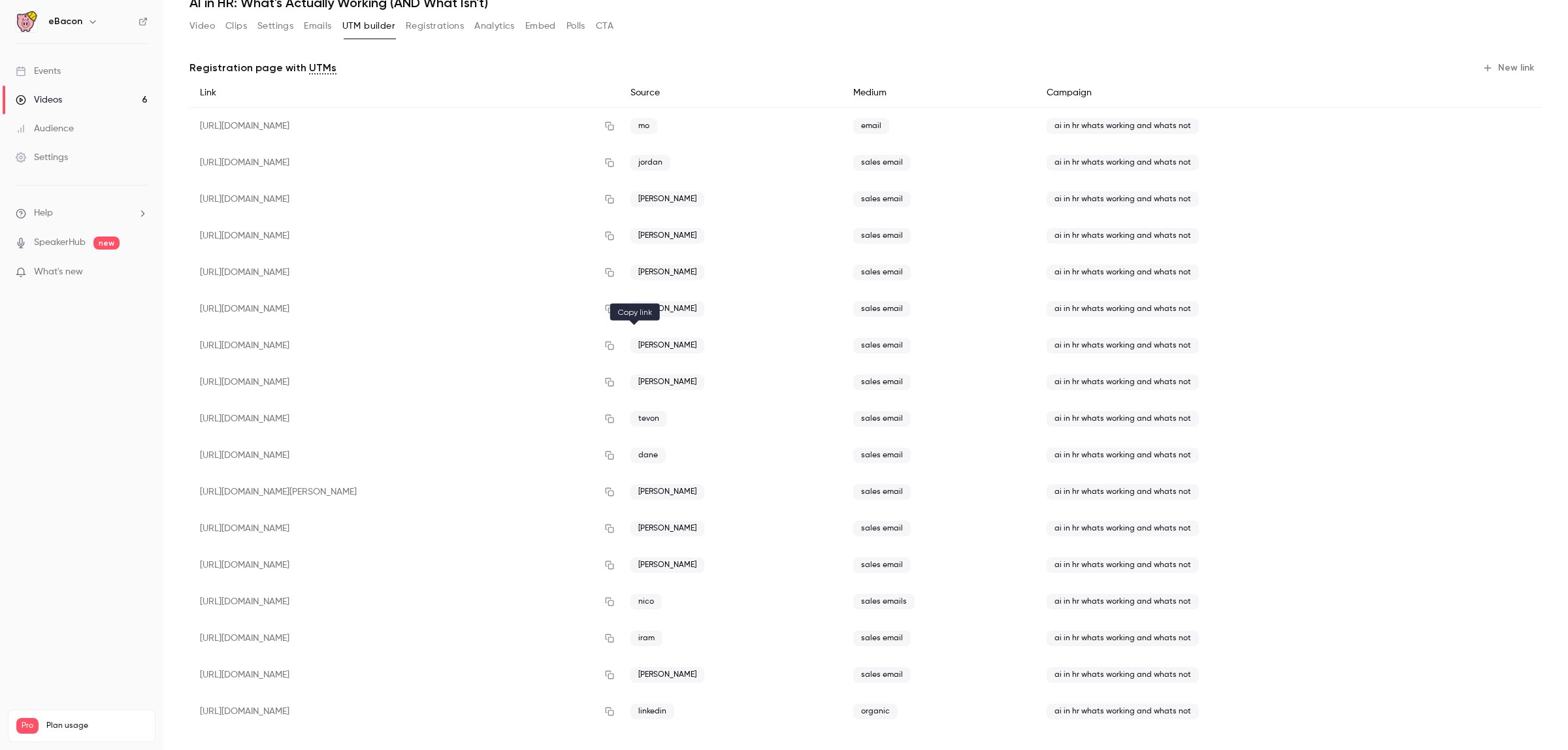
click at [615, 347] on icon "button" at bounding box center [610, 346] width 10 height 9
drag, startPoint x: 628, startPoint y: 380, endPoint x: 638, endPoint y: 376, distance: 10.8
click at [620, 380] on button "button" at bounding box center [610, 382] width 21 height 21
click at [615, 564] on icon "button" at bounding box center [610, 565] width 10 height 9
click at [620, 631] on button "button" at bounding box center [610, 639] width 21 height 21
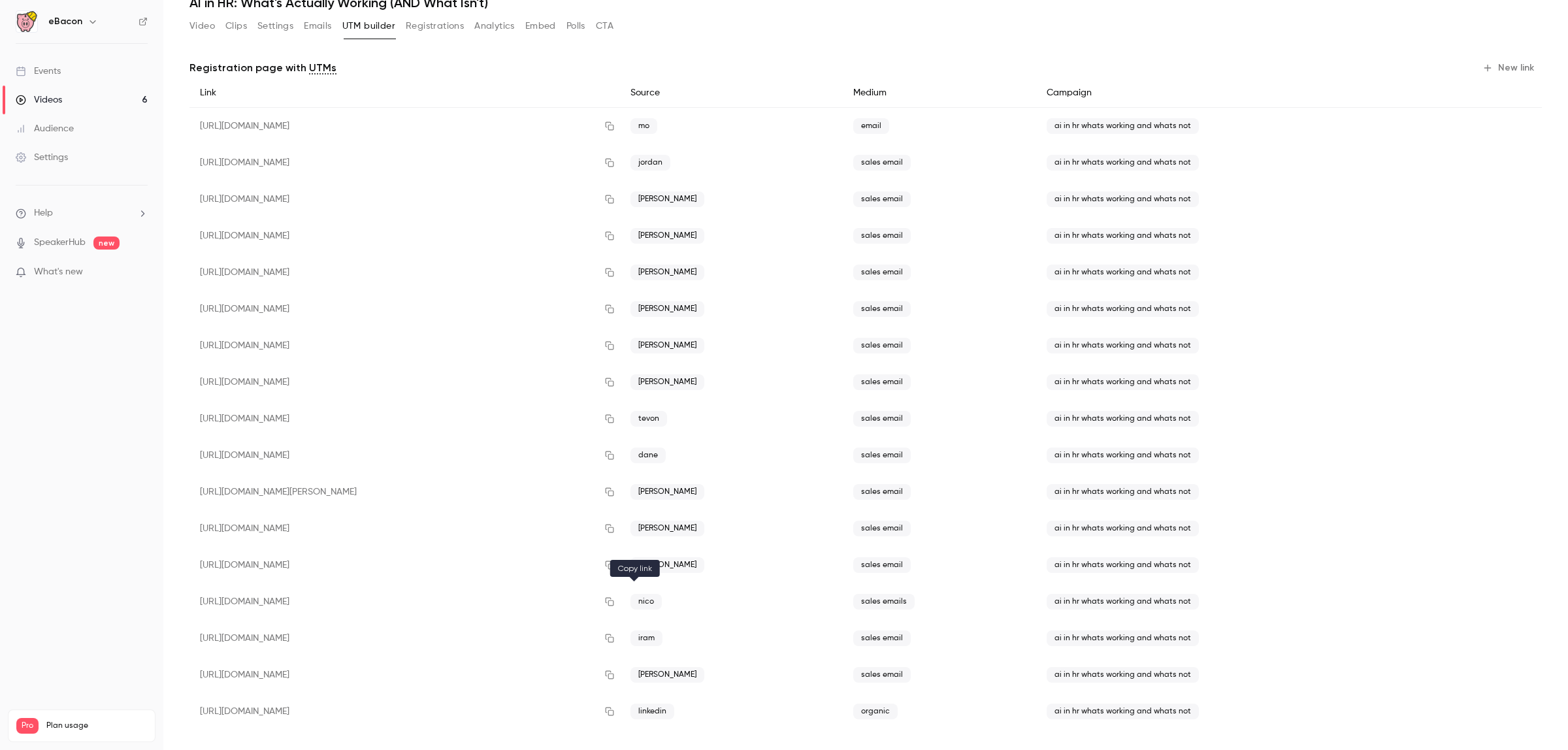
click at [615, 605] on icon "button" at bounding box center [610, 601] width 10 height 9
click at [614, 417] on icon "button" at bounding box center [610, 420] width 8 height 8
click at [615, 455] on icon "button" at bounding box center [610, 455] width 10 height 9
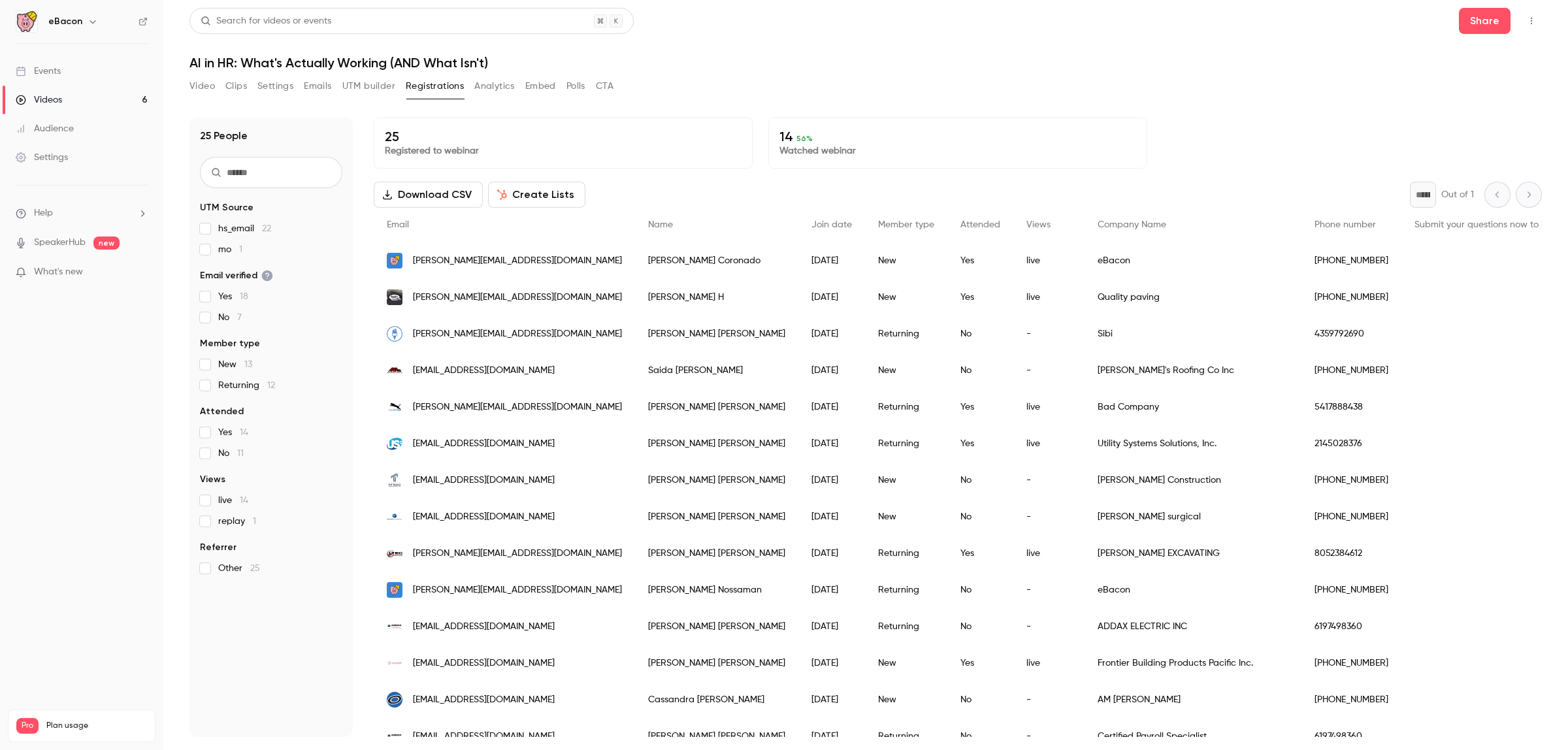
click at [677, 161] on div "25 Registered to webinar 14 56 % Watched webinar Download CSV Create Lists * Ou…" at bounding box center [958, 428] width 1168 height 620
drag, startPoint x: 505, startPoint y: 59, endPoint x: 169, endPoint y: 64, distance: 336.0
click at [169, 64] on main "Search for videos or events Share AI in HR: What's Actually Working (AND What I…" at bounding box center [865, 375] width 1405 height 750
copy h1 "AI in HR: What's Actually Working (AND What Isn't)"
